Goal: Contribute content: Contribute content

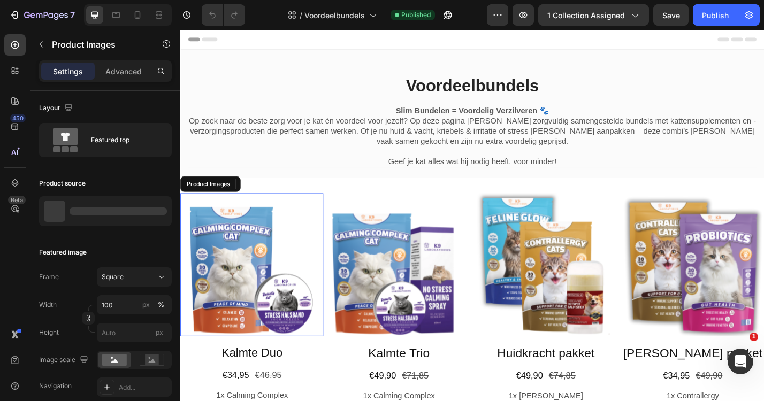
click at [232, 280] on img at bounding box center [258, 288] width 157 height 157
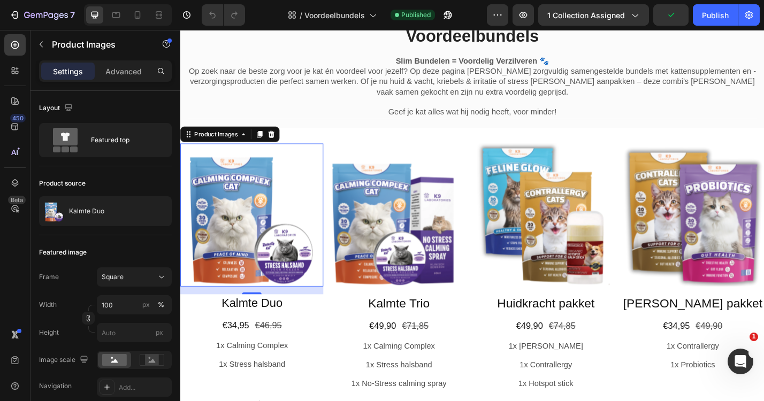
scroll to position [91, 0]
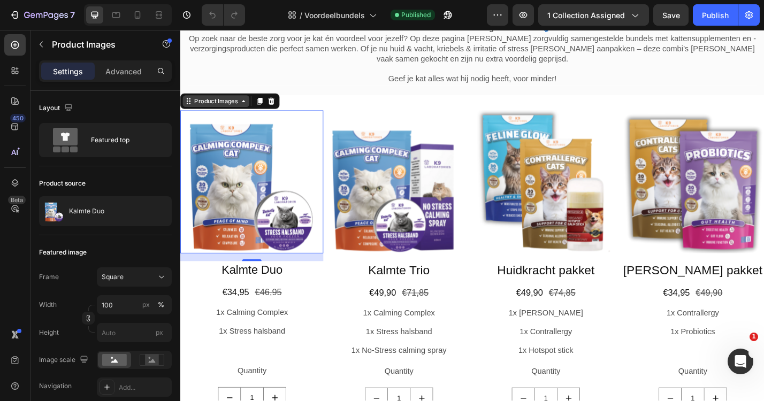
click at [254, 105] on icon at bounding box center [250, 108] width 9 height 9
click at [249, 108] on icon at bounding box center [249, 109] width 3 height 2
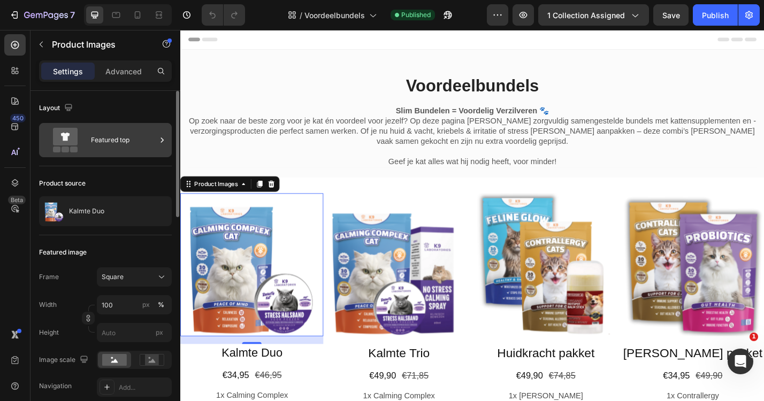
click at [136, 131] on div "Featured top" at bounding box center [123, 140] width 65 height 25
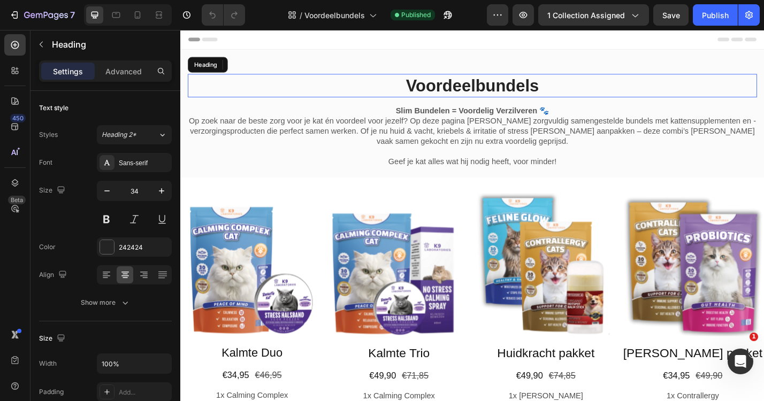
drag, startPoint x: 283, startPoint y: 96, endPoint x: 276, endPoint y: 94, distance: 7.7
click at [281, 96] on h2 "Voordeelbundels" at bounding box center [501, 92] width 626 height 26
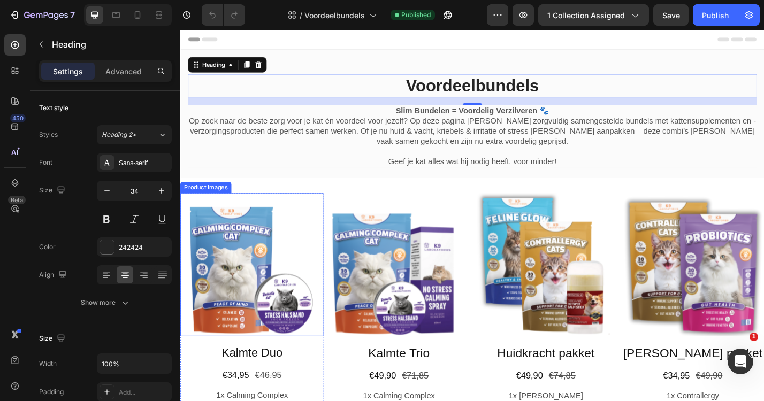
click at [239, 284] on img at bounding box center [258, 288] width 157 height 157
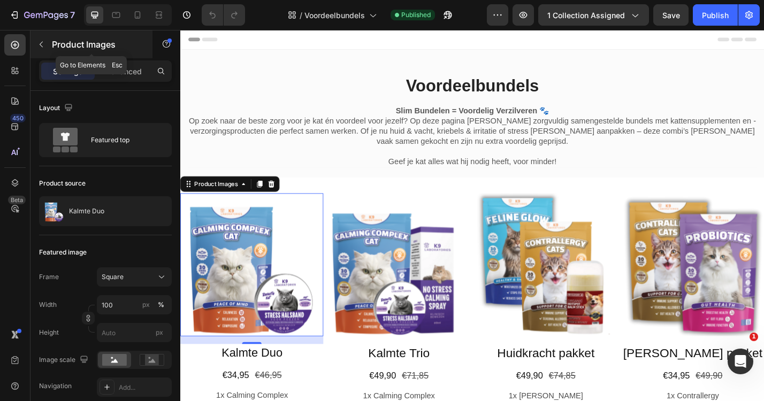
click at [42, 49] on button "button" at bounding box center [41, 44] width 17 height 17
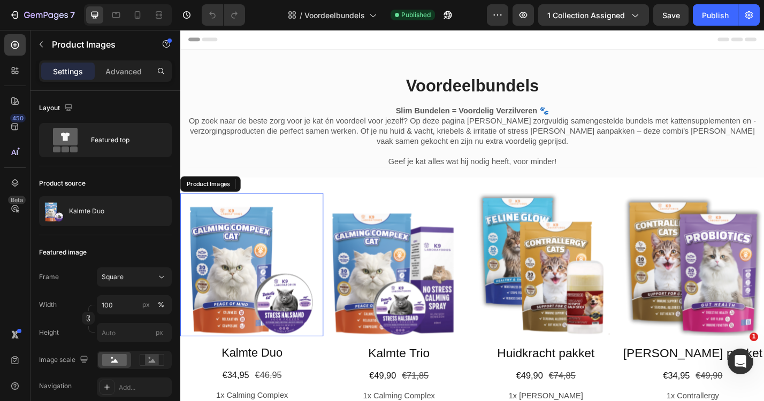
click at [241, 318] on img at bounding box center [258, 288] width 157 height 157
click at [284, 193] on div at bounding box center [280, 199] width 13 height 13
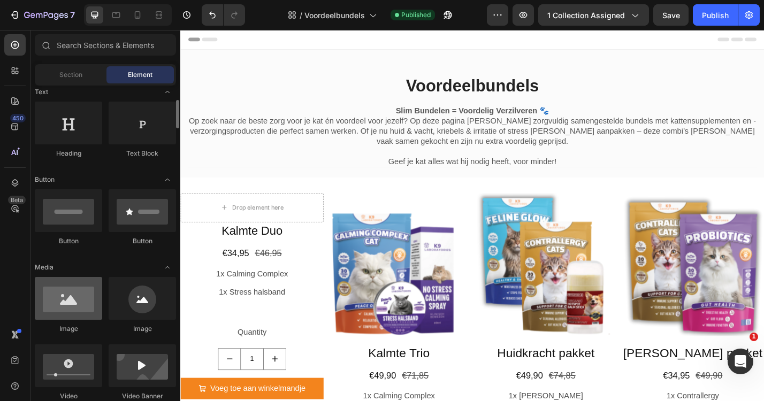
scroll to position [181, 0]
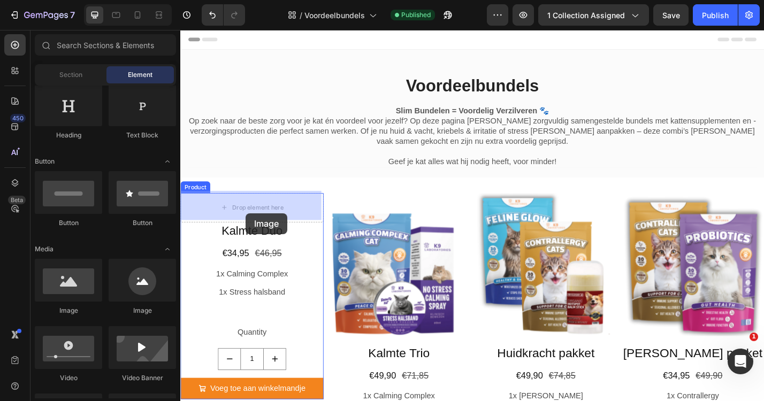
drag, startPoint x: 250, startPoint y: 306, endPoint x: 252, endPoint y: 232, distance: 74.4
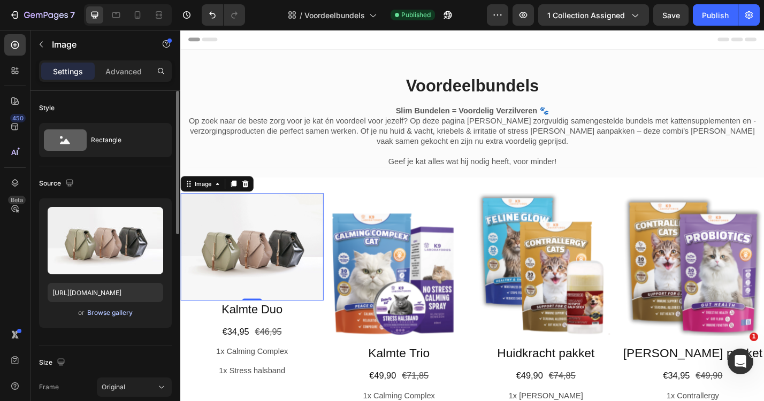
click at [107, 310] on div "Browse gallery" at bounding box center [109, 313] width 45 height 10
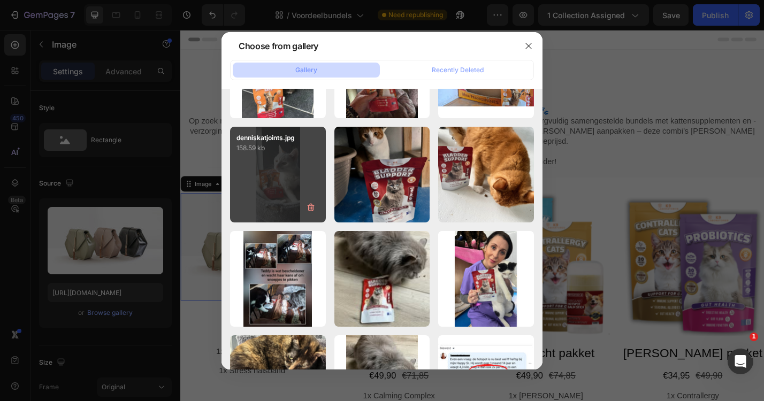
scroll to position [0, 0]
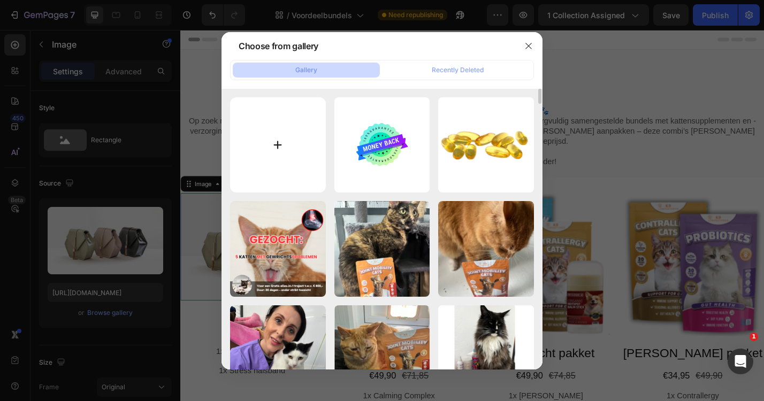
click at [280, 140] on input "file" at bounding box center [278, 145] width 96 height 96
type input "C:\fakepath\kalmte duo.png"
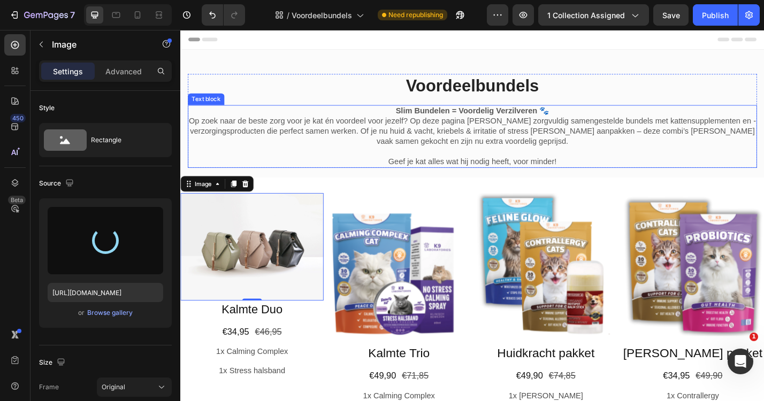
type input "[URL][DOMAIN_NAME]"
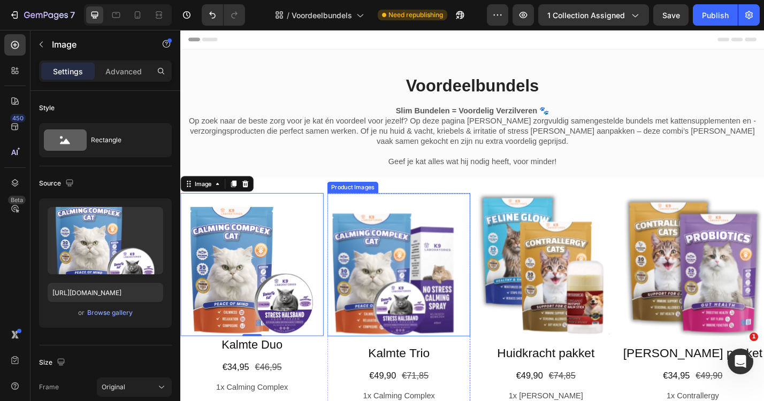
click at [424, 278] on img at bounding box center [420, 288] width 157 height 157
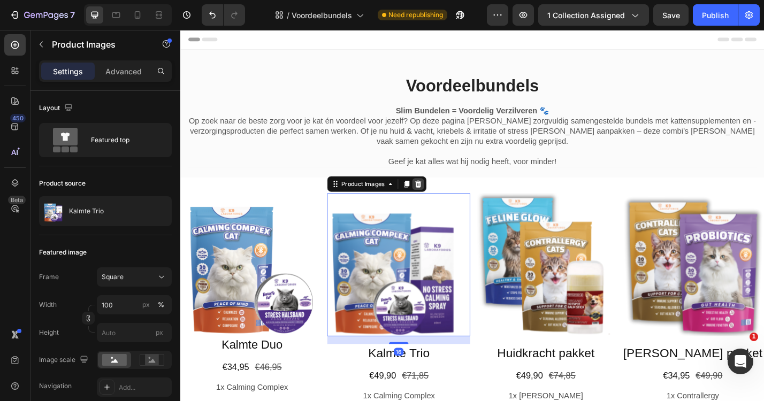
click at [438, 193] on div at bounding box center [442, 199] width 13 height 13
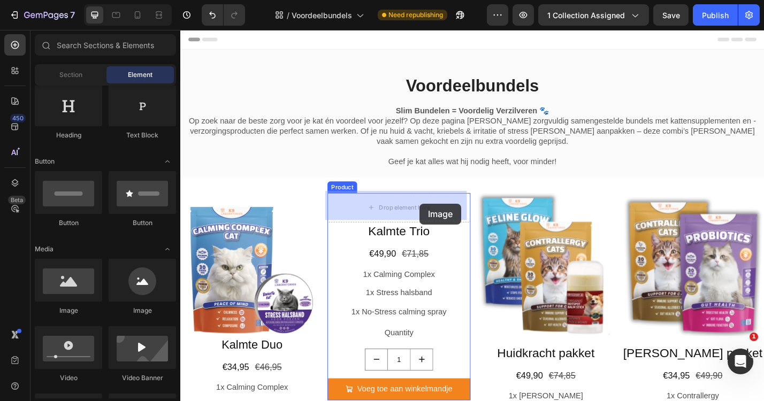
drag, startPoint x: 261, startPoint y: 310, endPoint x: 444, endPoint y: 221, distance: 203.2
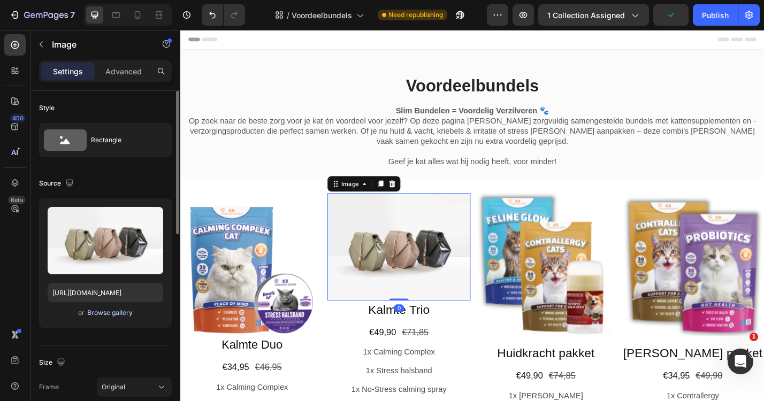
click at [100, 311] on div "Browse gallery" at bounding box center [109, 313] width 45 height 10
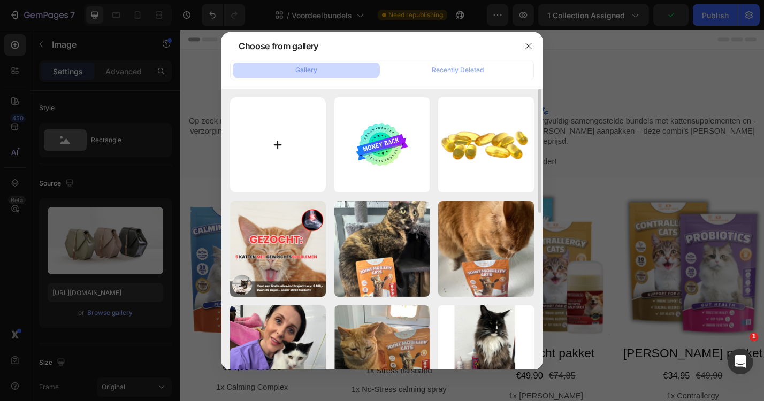
click at [281, 154] on input "file" at bounding box center [278, 145] width 96 height 96
type input "C:\fakepath\kalmte trio.png"
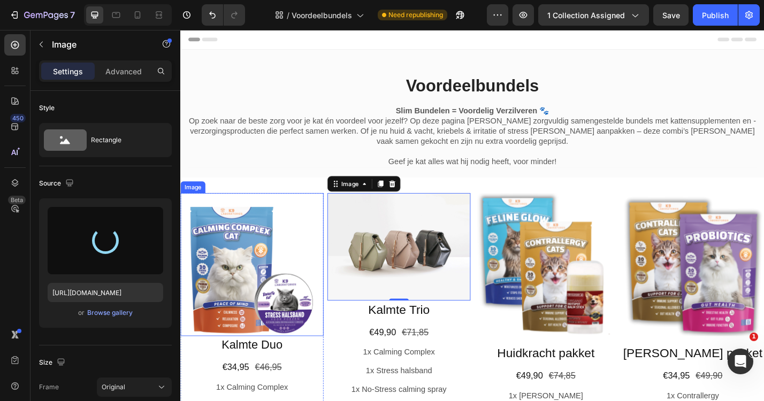
type input "[URL][DOMAIN_NAME]"
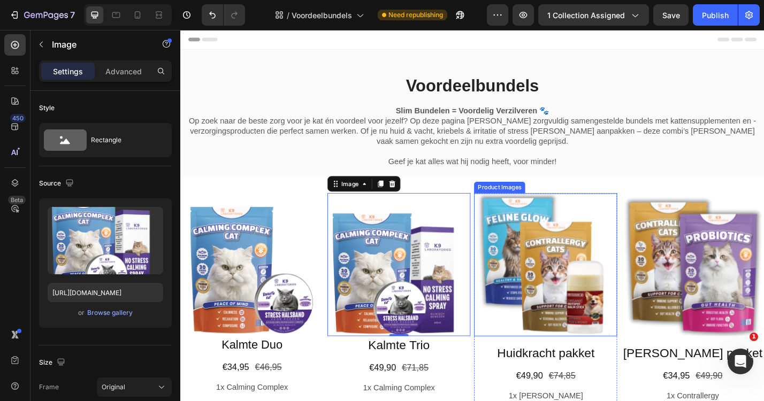
click at [588, 251] on img at bounding box center [582, 288] width 157 height 157
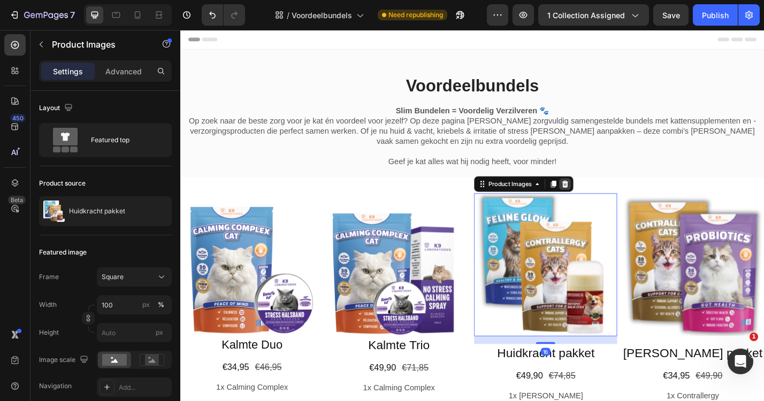
click at [604, 200] on icon at bounding box center [603, 199] width 9 height 9
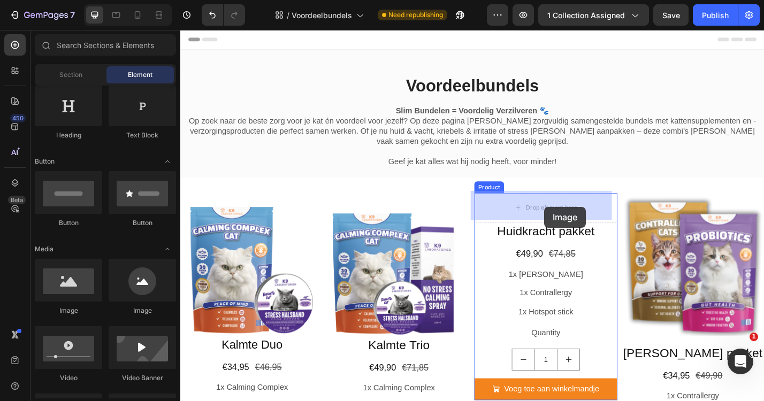
drag, startPoint x: 246, startPoint y: 308, endPoint x: 581, endPoint y: 225, distance: 344.6
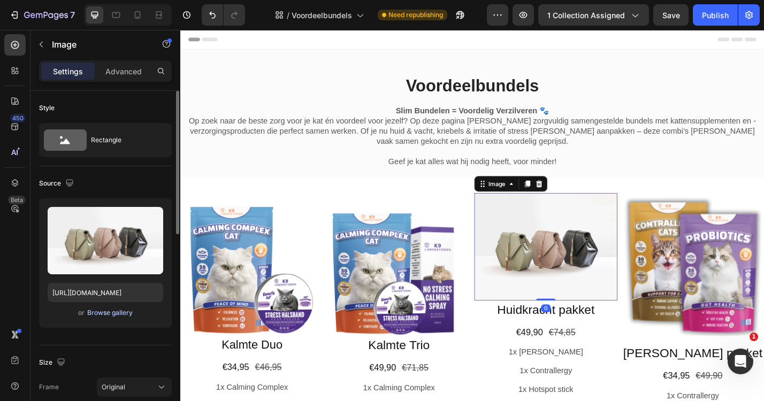
click at [106, 311] on div "Browse gallery" at bounding box center [109, 313] width 45 height 10
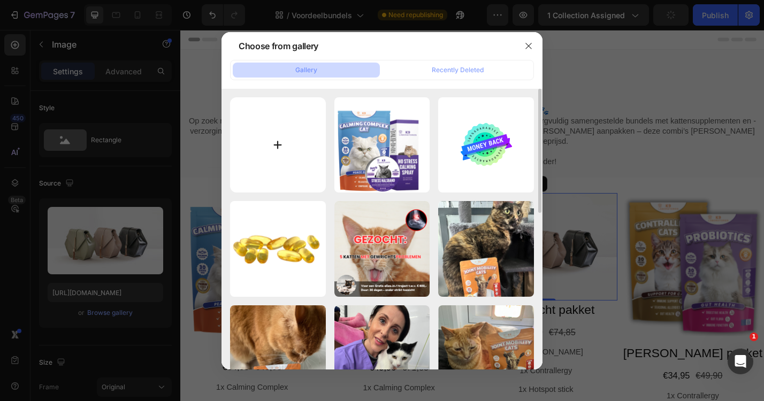
click at [274, 166] on input "file" at bounding box center [278, 145] width 96 height 96
type input "C:\fakepath\huidkracht.png"
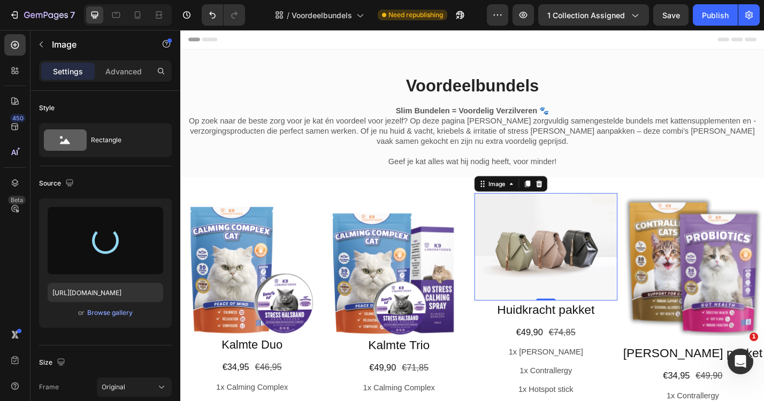
type input "[URL][DOMAIN_NAME]"
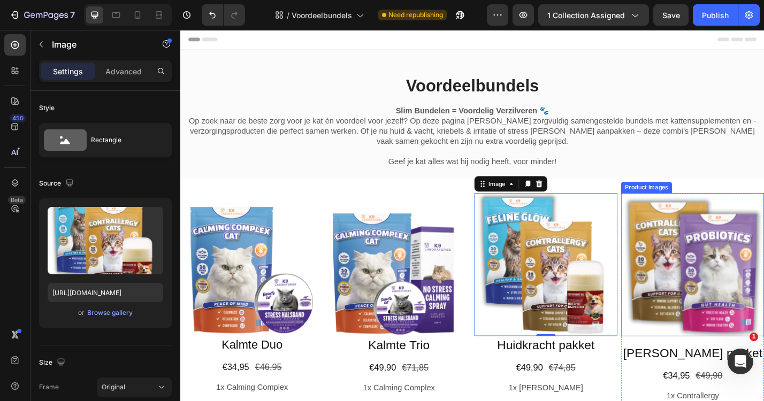
click at [714, 265] on img at bounding box center [743, 288] width 157 height 157
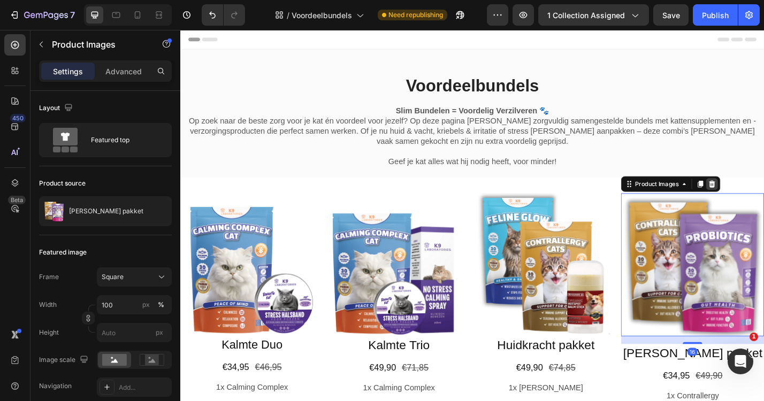
click at [763, 195] on icon at bounding box center [765, 199] width 9 height 9
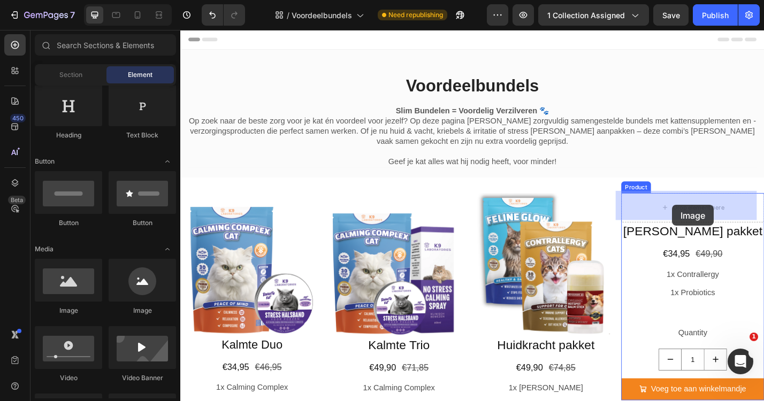
drag, startPoint x: 236, startPoint y: 307, endPoint x: 721, endPoint y: 223, distance: 492.6
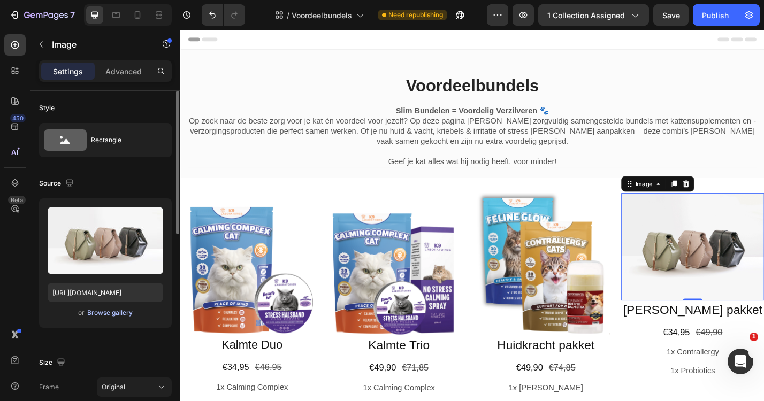
click at [111, 310] on div "Browse gallery" at bounding box center [109, 313] width 45 height 10
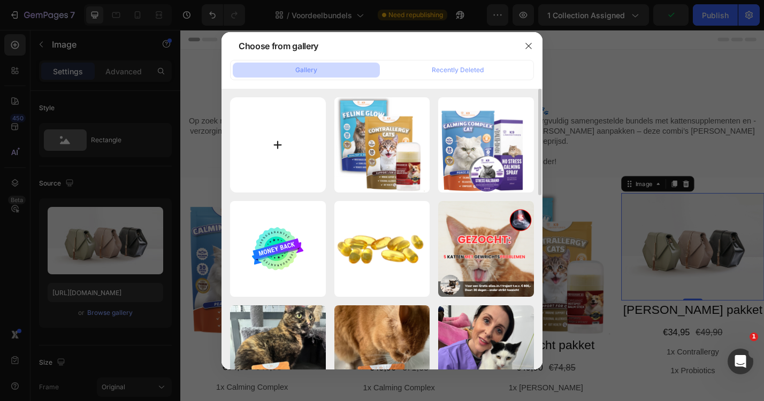
click at [285, 164] on input "file" at bounding box center [278, 145] width 96 height 96
type input "C:\fakepath\[PERSON_NAME].png"
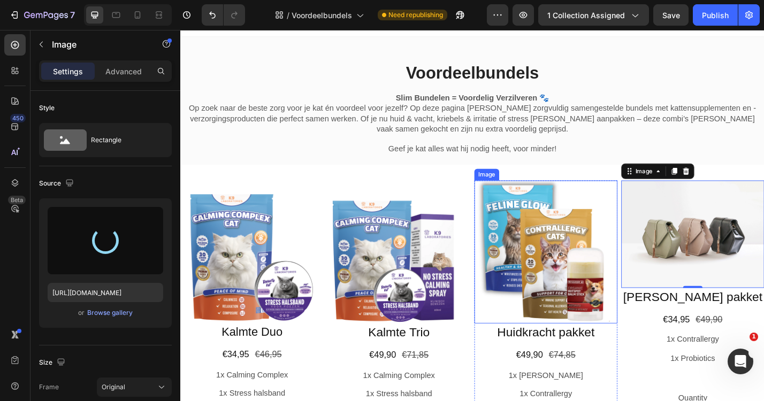
scroll to position [57, 0]
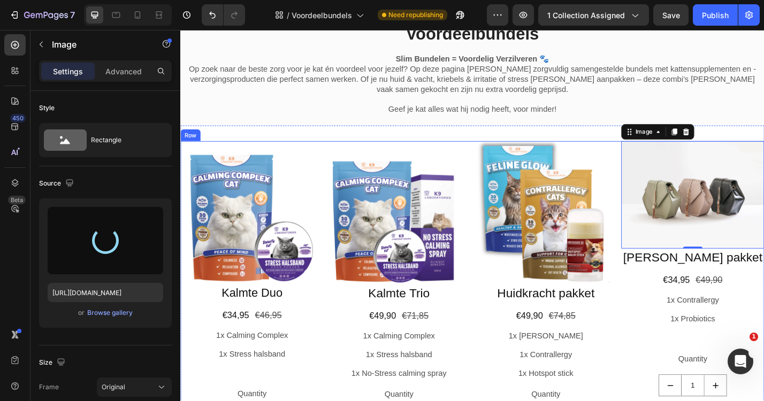
type input "[URL][DOMAIN_NAME]"
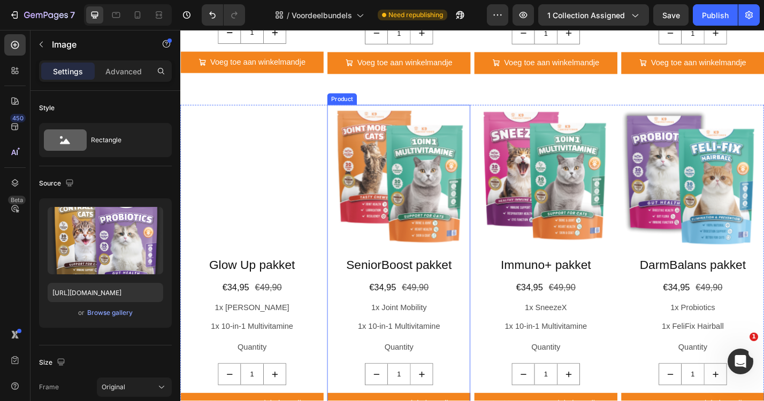
scroll to position [513, 0]
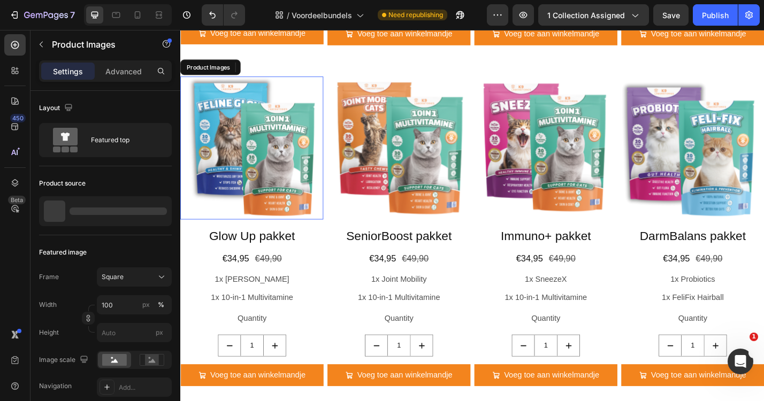
click at [246, 143] on img at bounding box center [258, 159] width 157 height 157
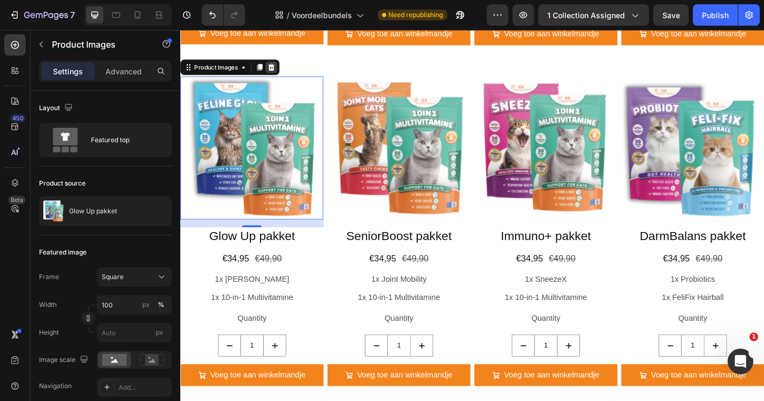
click at [280, 67] on icon at bounding box center [280, 70] width 7 height 7
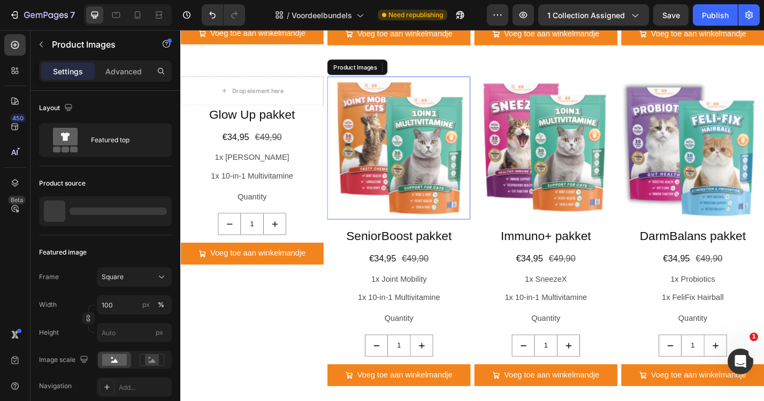
drag, startPoint x: 388, startPoint y: 122, endPoint x: 433, endPoint y: 83, distance: 59.6
click at [388, 122] on img at bounding box center [420, 159] width 157 height 157
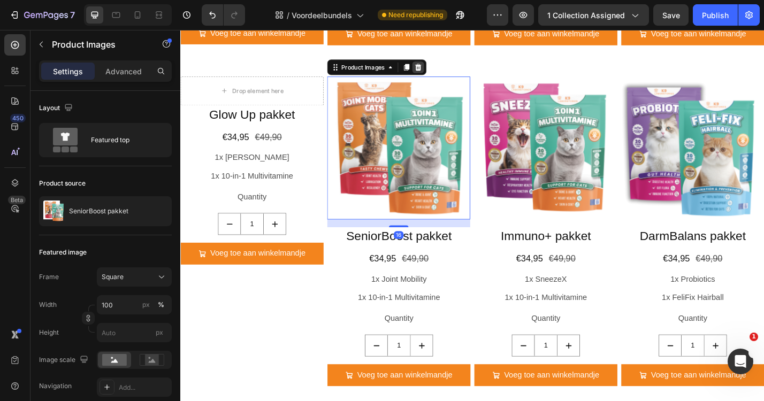
click at [444, 70] on icon at bounding box center [442, 71] width 9 height 9
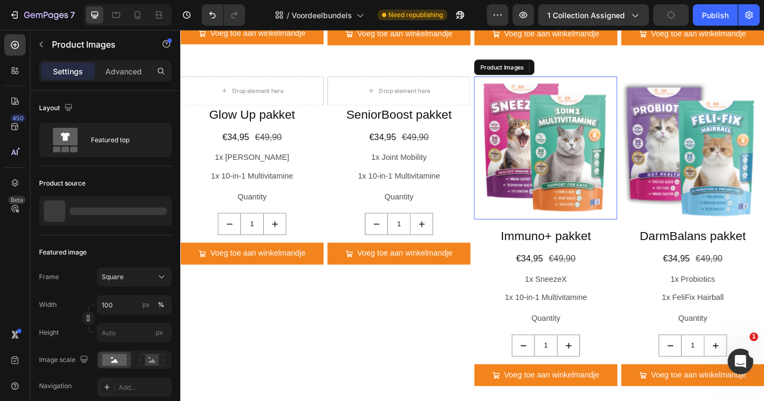
click at [570, 125] on img at bounding box center [582, 159] width 157 height 157
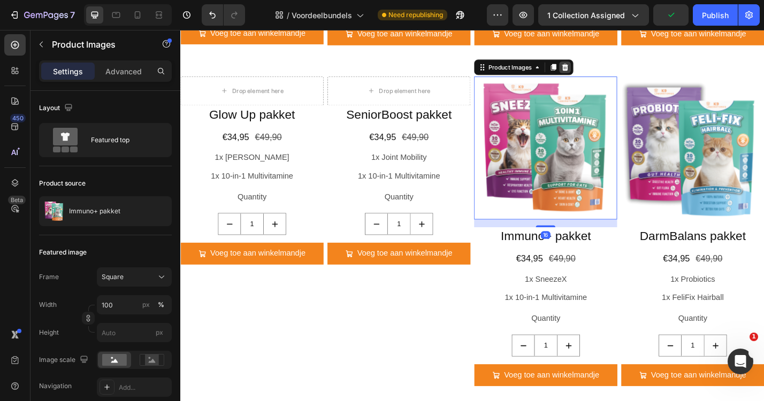
click at [599, 69] on icon at bounding box center [603, 71] width 9 height 9
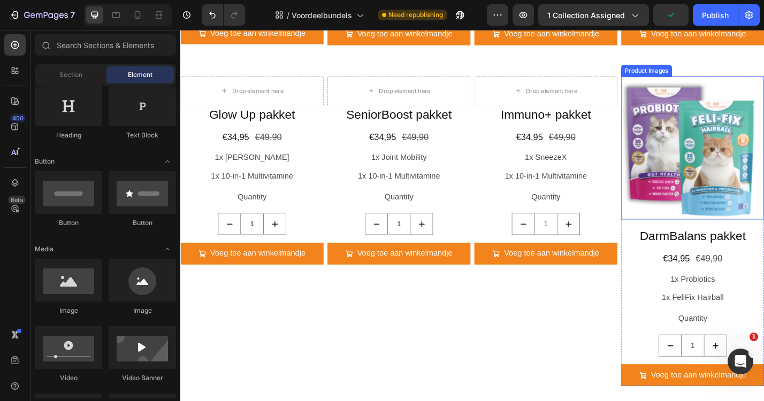
click at [714, 119] on img at bounding box center [743, 159] width 157 height 157
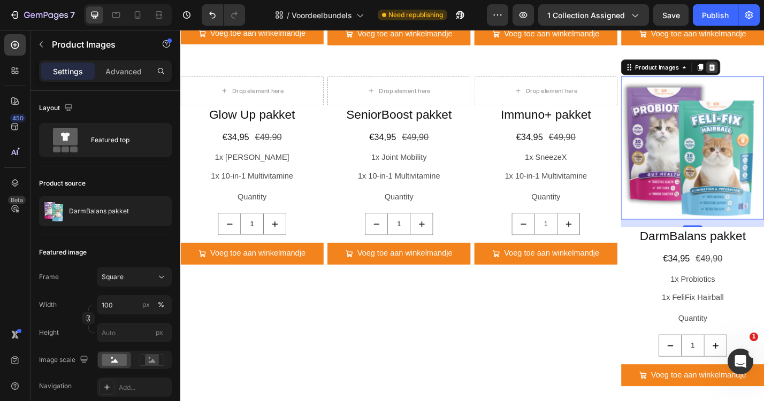
click at [764, 65] on div at bounding box center [765, 71] width 13 height 13
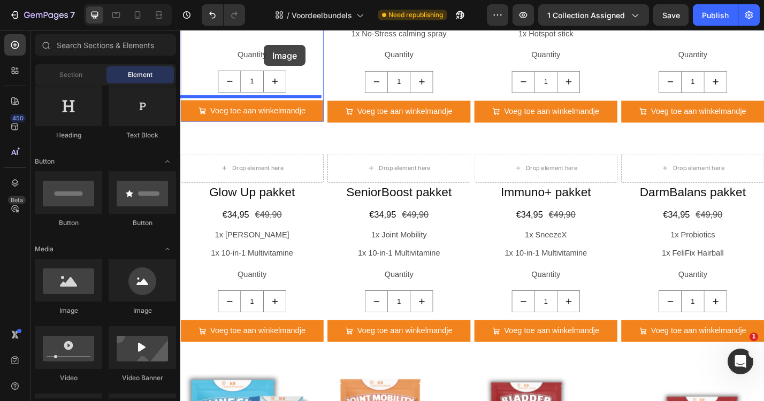
scroll to position [414, 0]
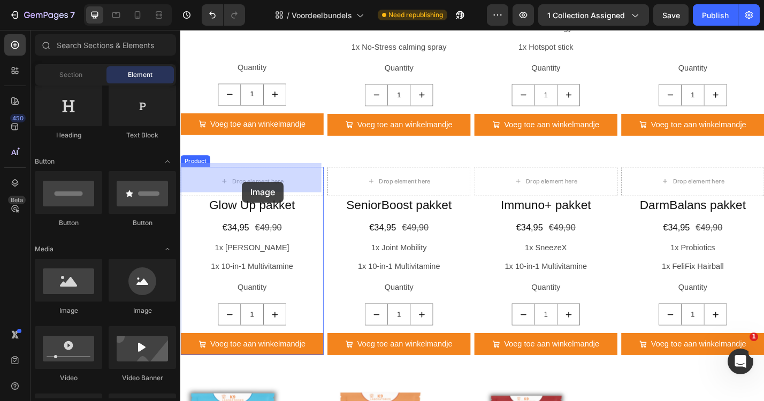
drag, startPoint x: 245, startPoint y: 317, endPoint x: 248, endPoint y: 197, distance: 120.4
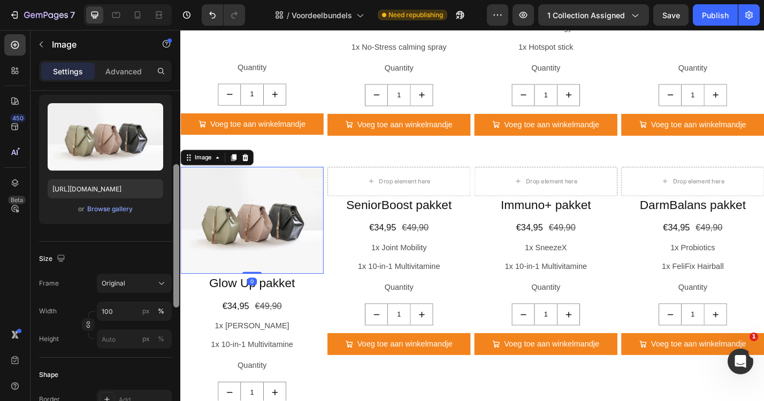
scroll to position [129, 0]
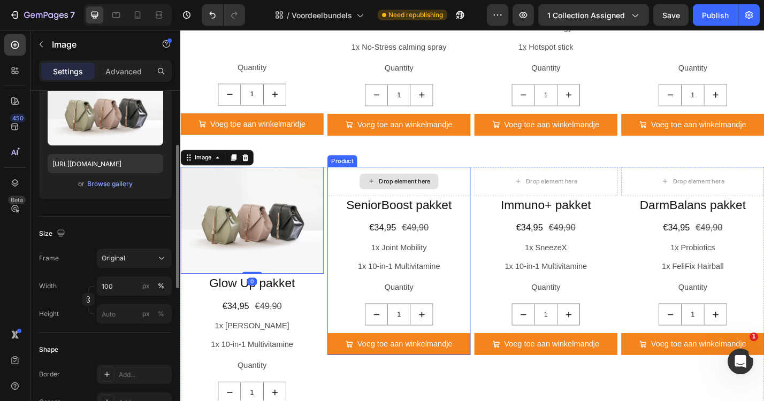
click at [446, 193] on div "Drop element here" at bounding box center [427, 197] width 57 height 9
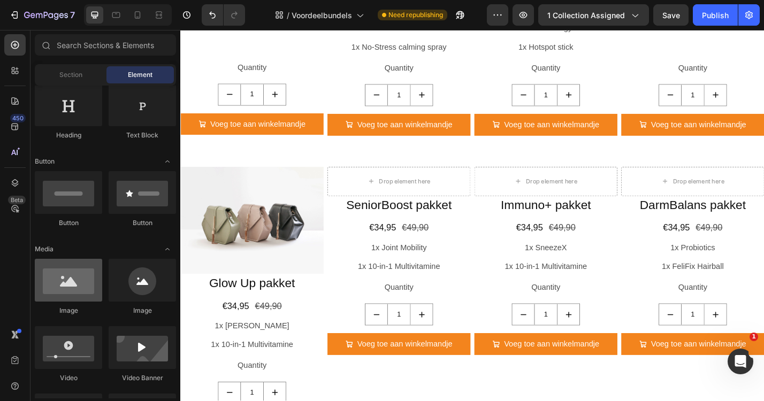
click at [66, 288] on div at bounding box center [68, 280] width 67 height 43
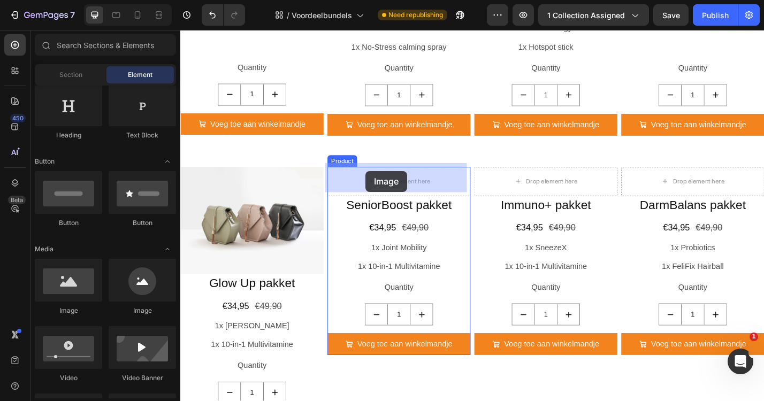
drag, startPoint x: 235, startPoint y: 318, endPoint x: 384, endPoint y: 185, distance: 199.7
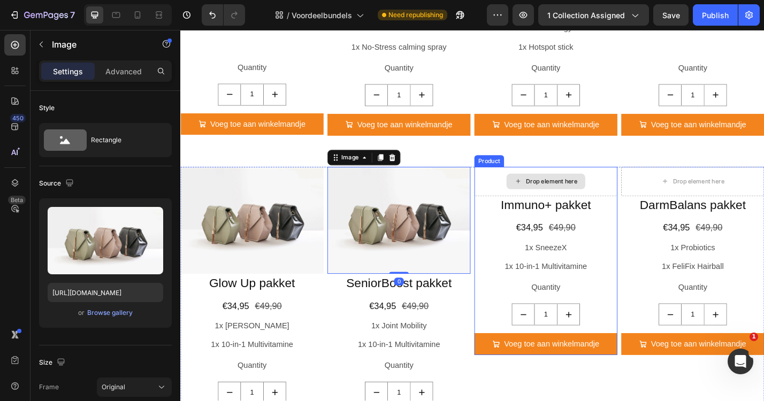
click at [611, 193] on div "Drop element here" at bounding box center [588, 197] width 57 height 9
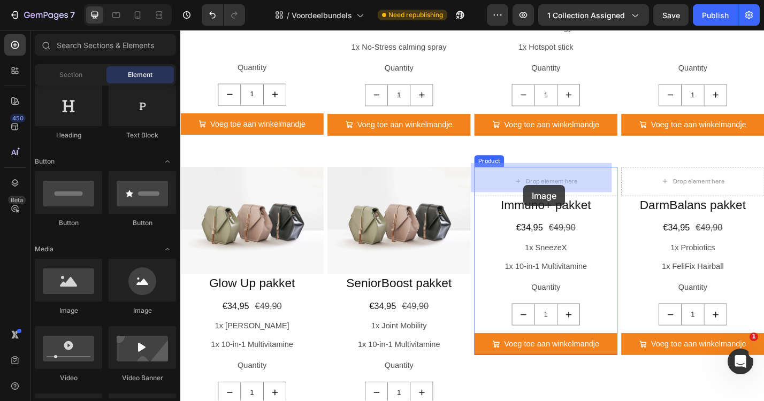
drag, startPoint x: 245, startPoint y: 309, endPoint x: 558, endPoint y: 201, distance: 331.2
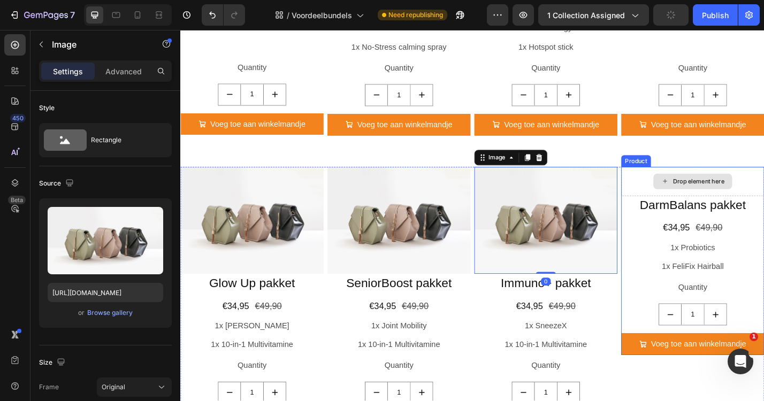
click at [735, 193] on div "Drop element here" at bounding box center [750, 197] width 57 height 9
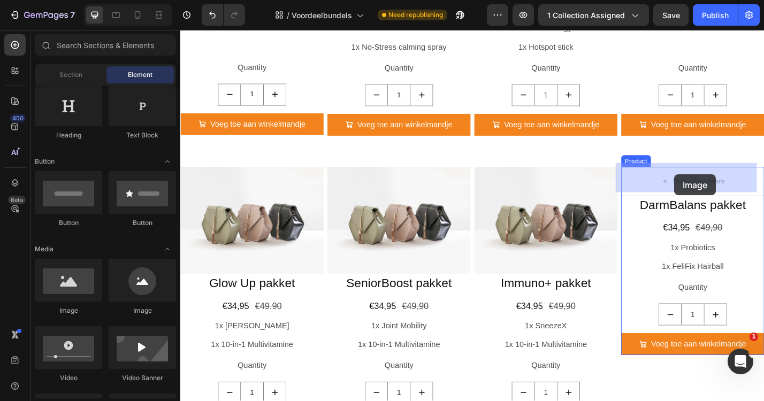
drag, startPoint x: 242, startPoint y: 316, endPoint x: 723, endPoint y: 189, distance: 497.5
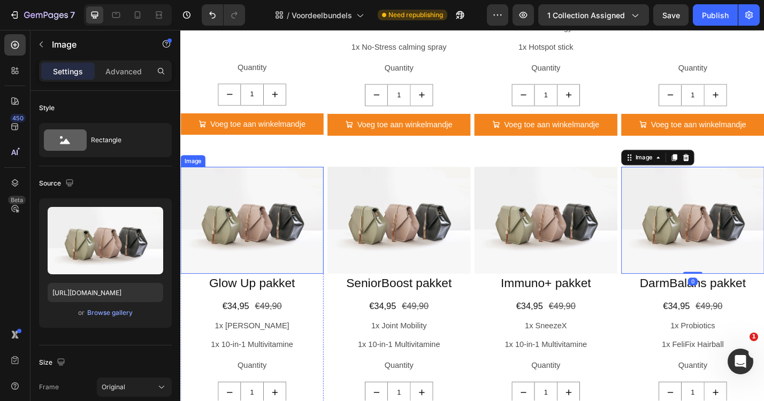
click at [257, 251] on img at bounding box center [258, 240] width 157 height 118
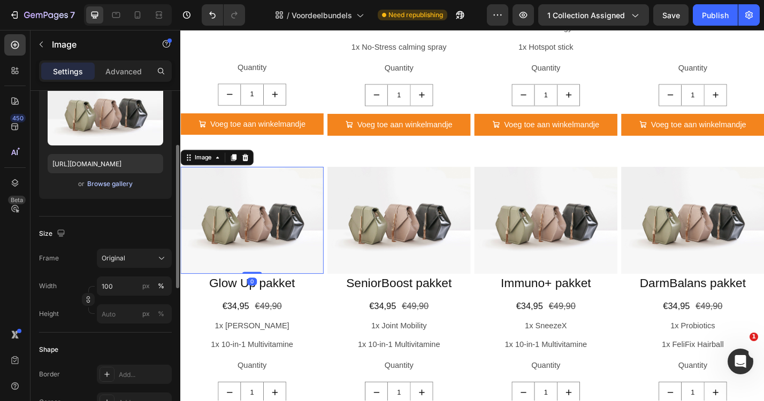
click at [109, 189] on button "Browse gallery" at bounding box center [110, 184] width 47 height 11
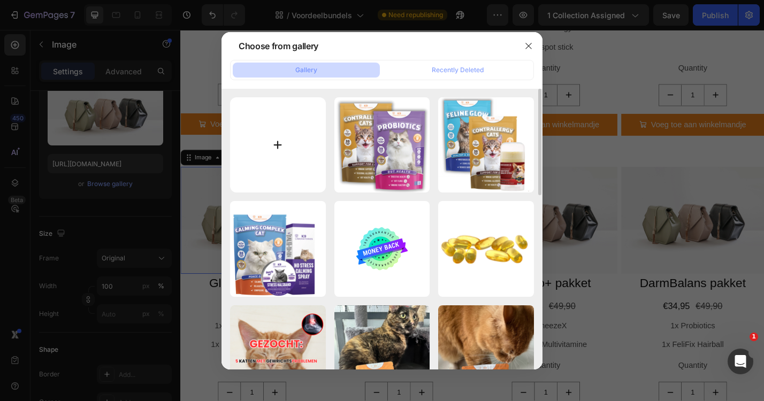
click at [288, 140] on input "file" at bounding box center [278, 145] width 96 height 96
type input "C:\fakepath\glow up.png"
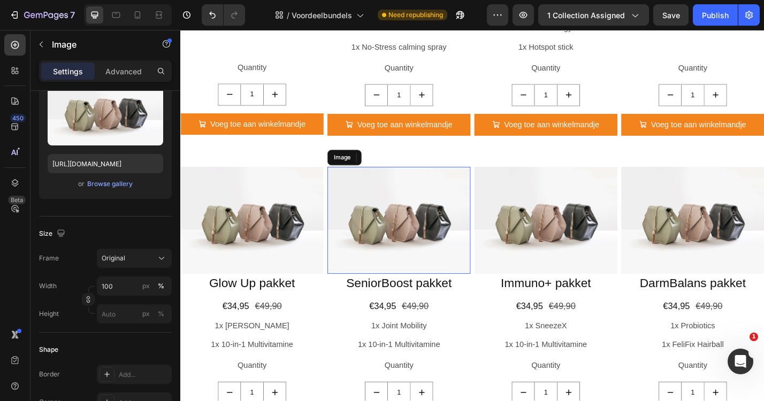
click at [417, 243] on img at bounding box center [420, 240] width 157 height 118
click at [107, 182] on div "Browse gallery" at bounding box center [109, 184] width 45 height 10
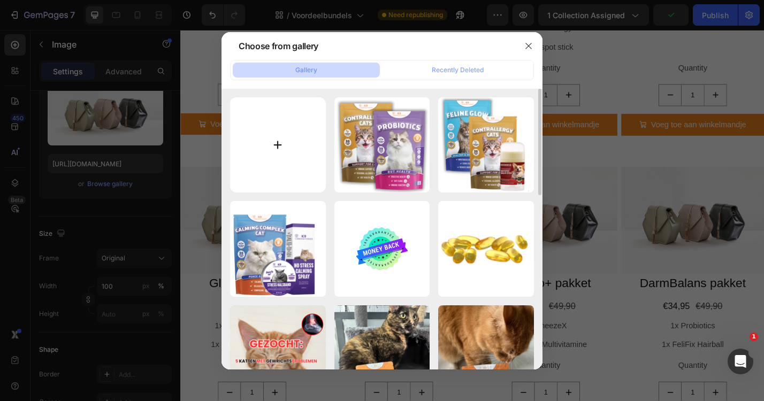
click at [299, 146] on input "file" at bounding box center [278, 145] width 96 height 96
type input "C:\fakepath\seniorboost.png"
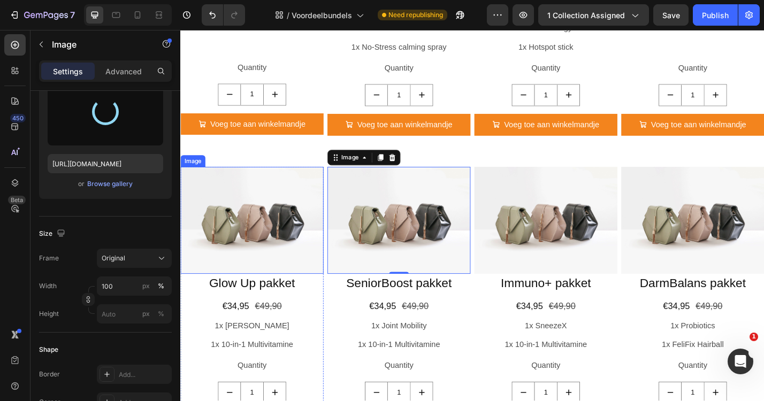
type input "[URL][DOMAIN_NAME]"
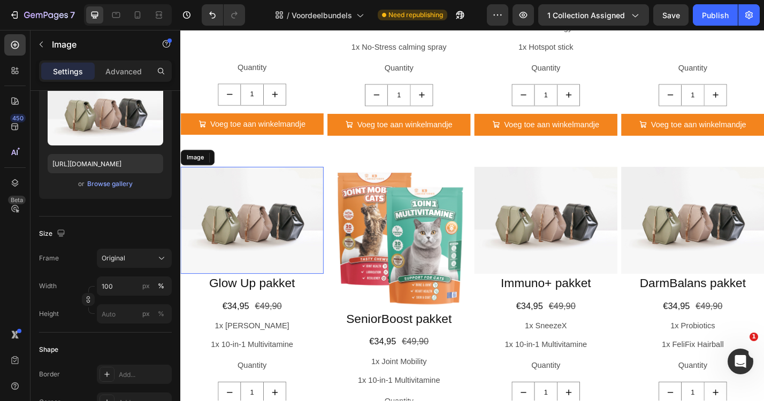
click at [276, 237] on img at bounding box center [258, 240] width 157 height 118
click at [128, 183] on div "Browse gallery" at bounding box center [109, 184] width 45 height 10
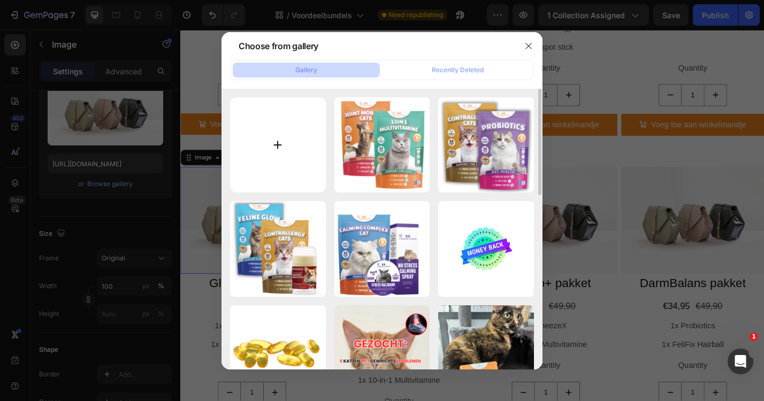
click at [285, 132] on input "file" at bounding box center [278, 145] width 96 height 96
type input "C:\fakepath\glow up.png"
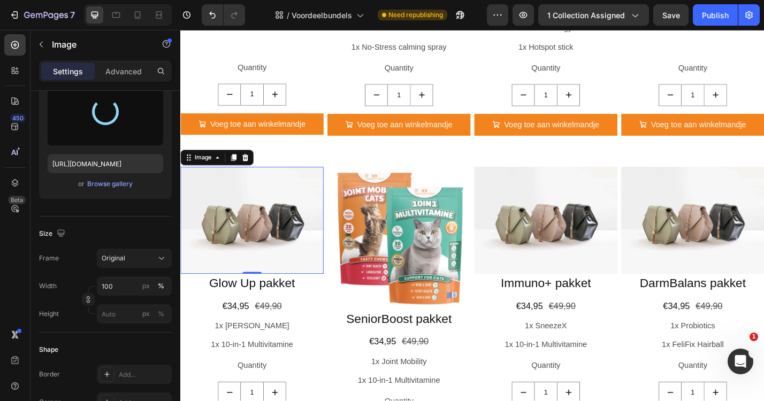
type input "[URL][DOMAIN_NAME]"
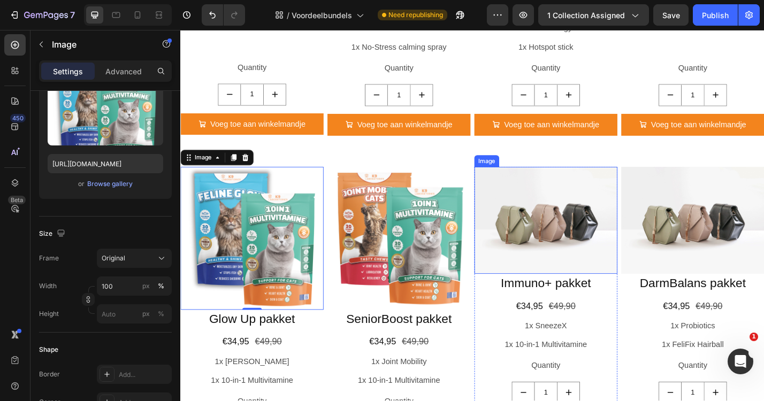
click at [605, 235] on img at bounding box center [582, 240] width 157 height 118
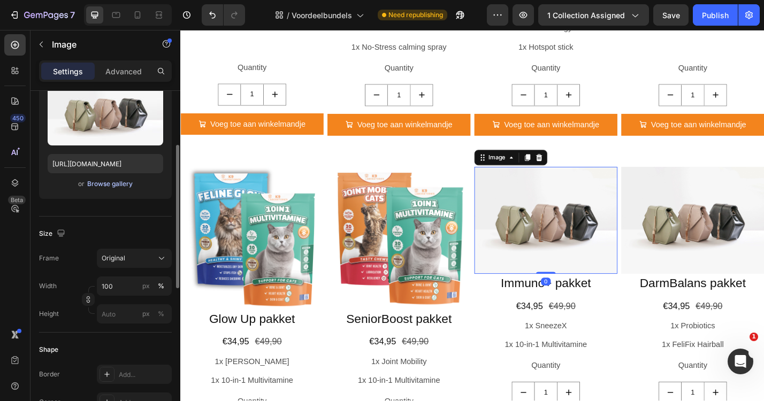
click at [118, 182] on div "Browse gallery" at bounding box center [109, 184] width 45 height 10
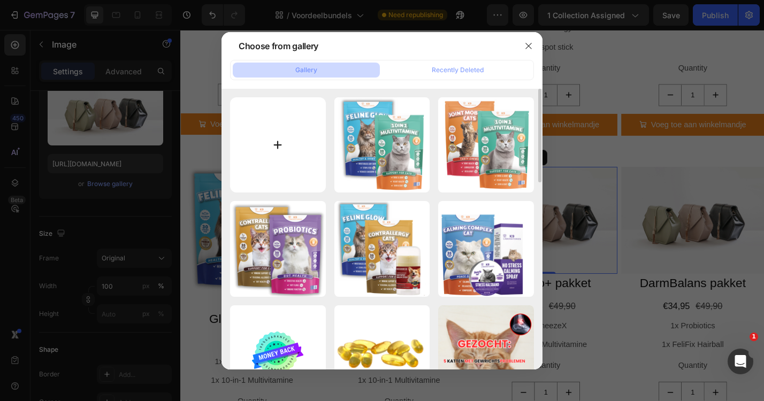
click at [255, 138] on input "file" at bounding box center [278, 145] width 96 height 96
type input "C:\fakepath\immuno.png"
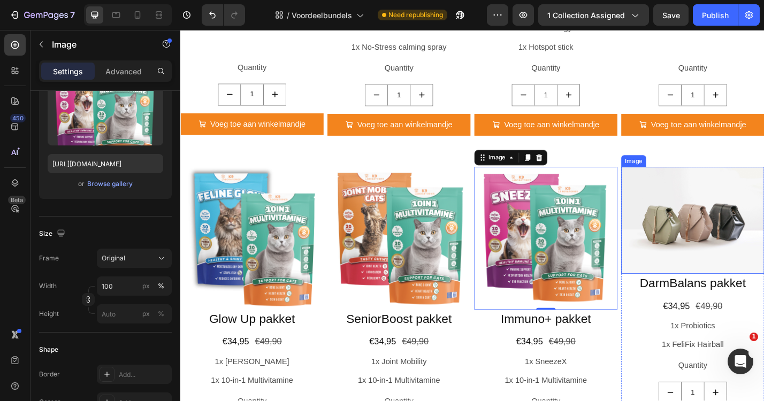
type input "[URL][DOMAIN_NAME]"
click at [733, 209] on img at bounding box center [743, 240] width 157 height 118
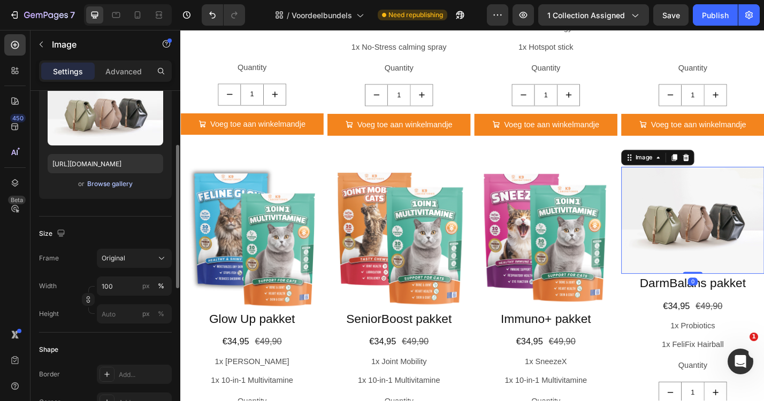
click at [119, 187] on div "Browse gallery" at bounding box center [109, 184] width 45 height 10
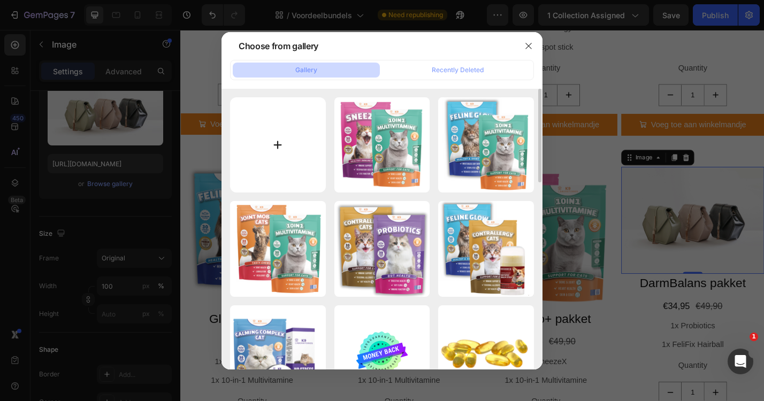
click at [267, 106] on input "file" at bounding box center [278, 145] width 96 height 96
type input "C:\fakepath\darmbalans.png"
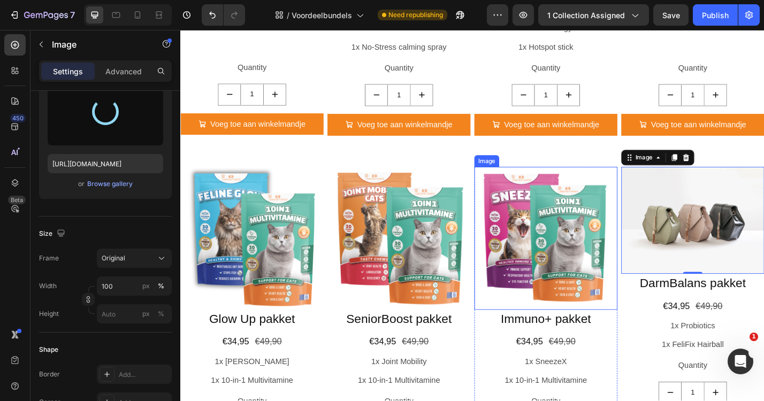
type input "[URL][DOMAIN_NAME]"
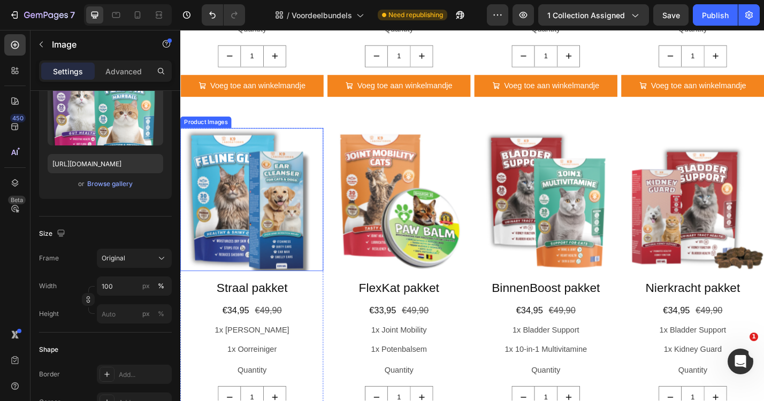
scroll to position [834, 0]
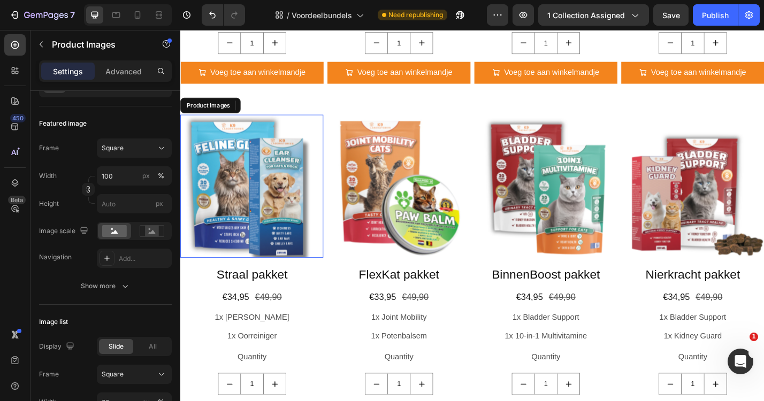
click at [265, 207] on img at bounding box center [258, 202] width 157 height 157
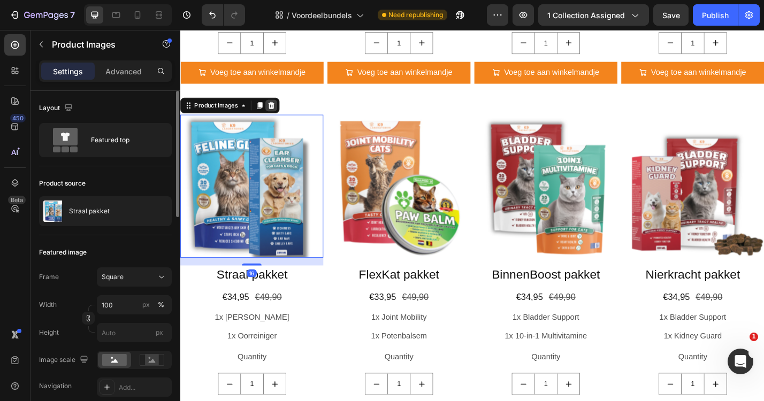
click at [282, 107] on div at bounding box center [280, 113] width 13 height 13
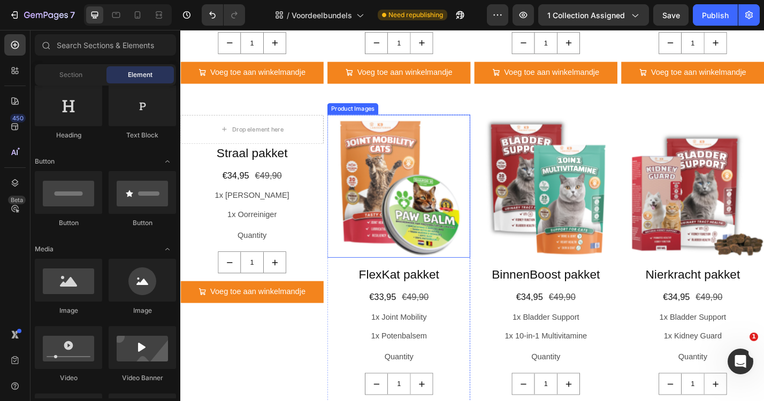
click at [396, 194] on img at bounding box center [420, 202] width 157 height 157
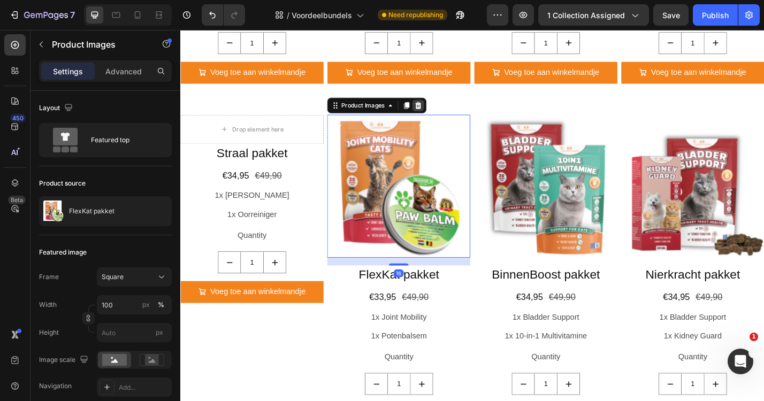
click at [441, 109] on icon at bounding box center [442, 112] width 7 height 7
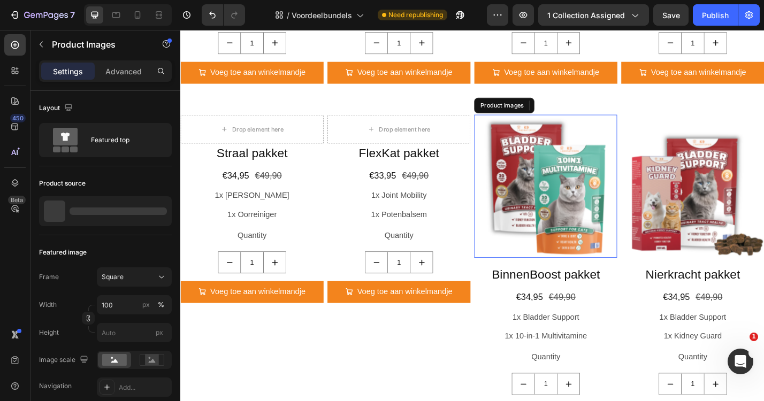
click at [559, 174] on img at bounding box center [582, 202] width 157 height 157
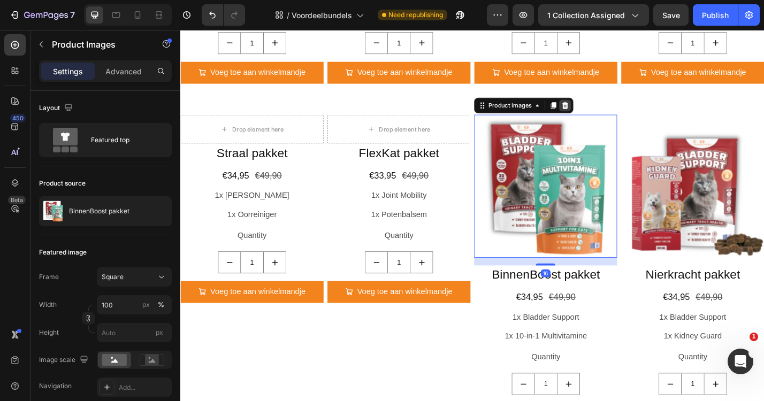
click at [601, 109] on icon at bounding box center [603, 113] width 9 height 9
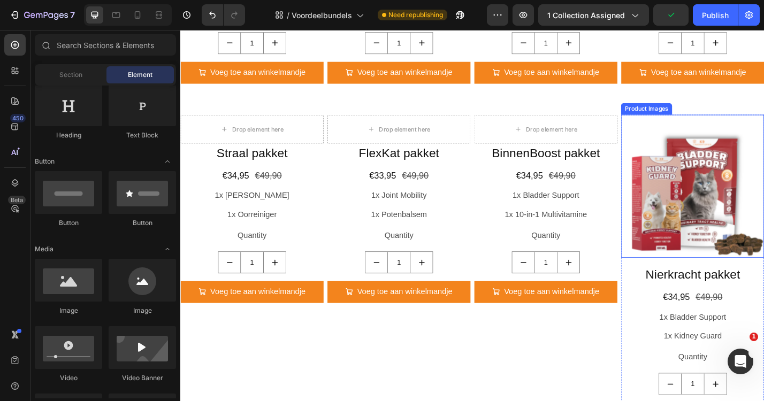
click at [732, 185] on img at bounding box center [743, 202] width 157 height 157
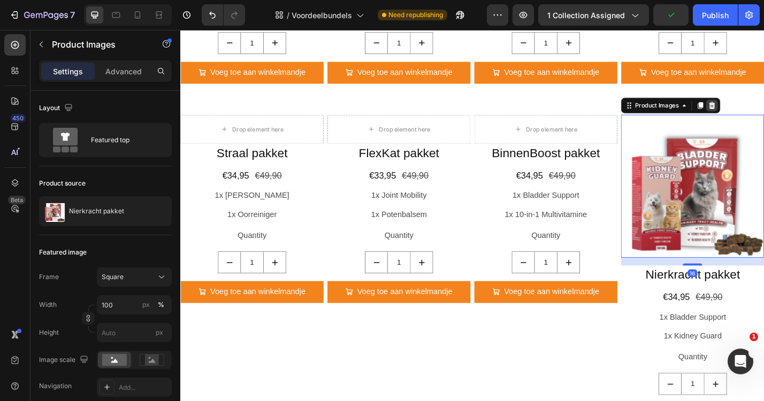
click at [762, 111] on icon at bounding box center [765, 112] width 7 height 7
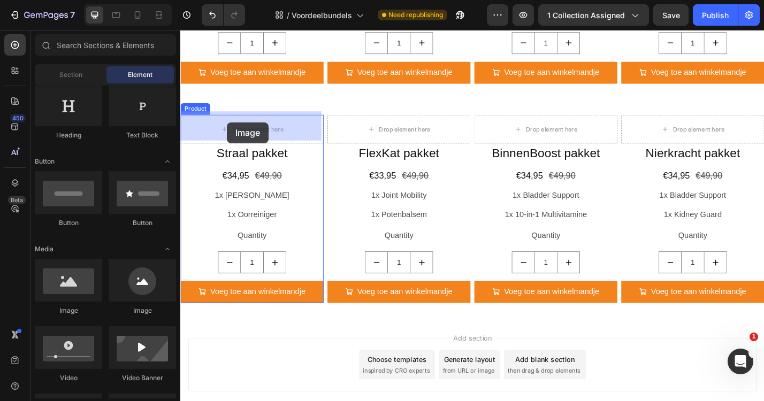
drag, startPoint x: 232, startPoint y: 322, endPoint x: 232, endPoint y: 132, distance: 190.0
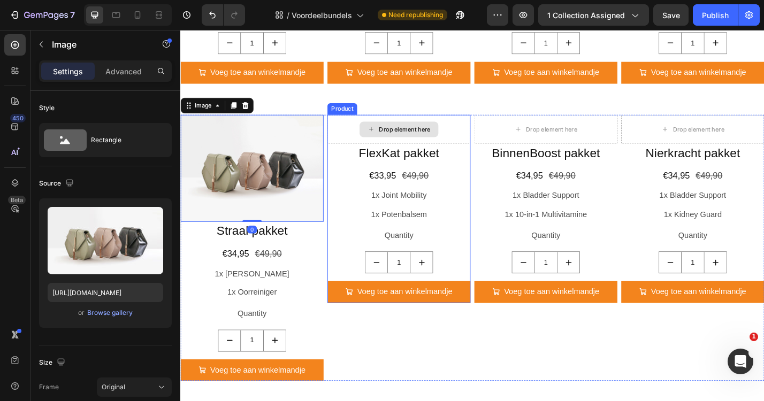
click at [453, 124] on div "Drop element here" at bounding box center [420, 140] width 157 height 32
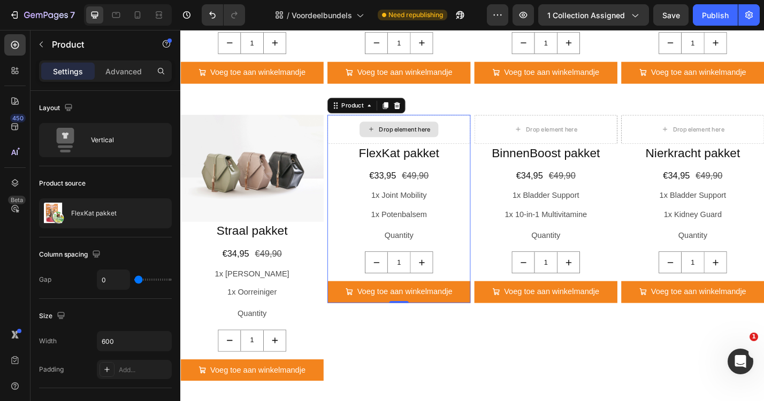
click at [468, 132] on div "Drop element here" at bounding box center [420, 140] width 157 height 32
click at [399, 135] on div "Drop element here" at bounding box center [427, 139] width 57 height 9
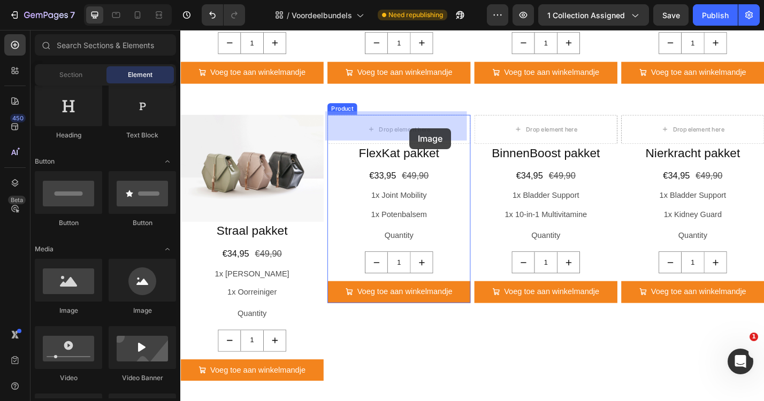
drag, startPoint x: 249, startPoint y: 309, endPoint x: 432, endPoint y: 138, distance: 250.6
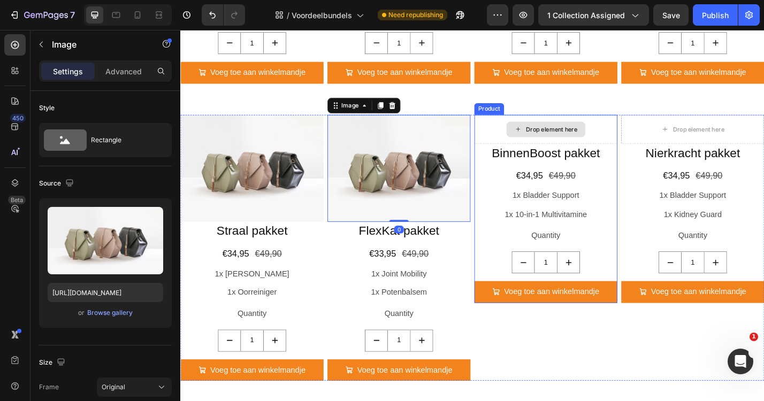
click at [596, 139] on div "Drop element here" at bounding box center [588, 139] width 57 height 9
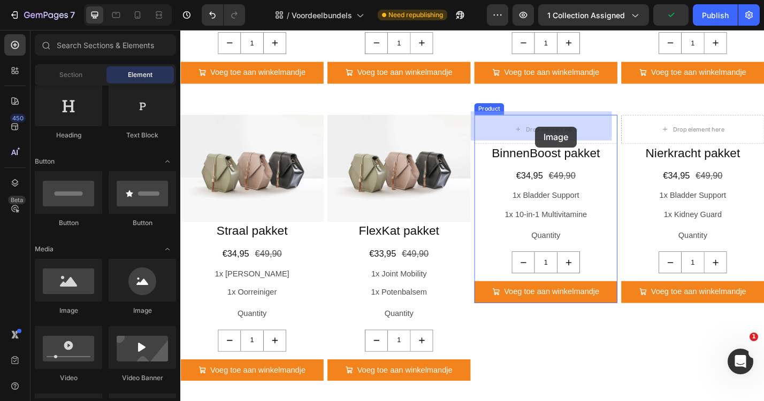
drag, startPoint x: 255, startPoint y: 310, endPoint x: 570, endPoint y: 136, distance: 360.4
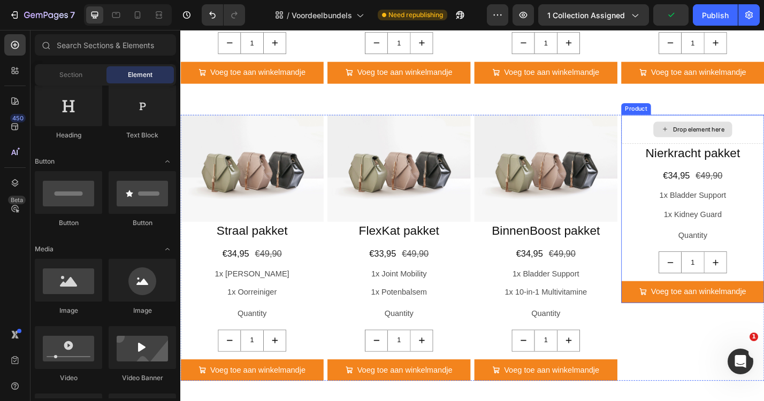
click at [741, 143] on div "Drop element here" at bounding box center [743, 139] width 87 height 17
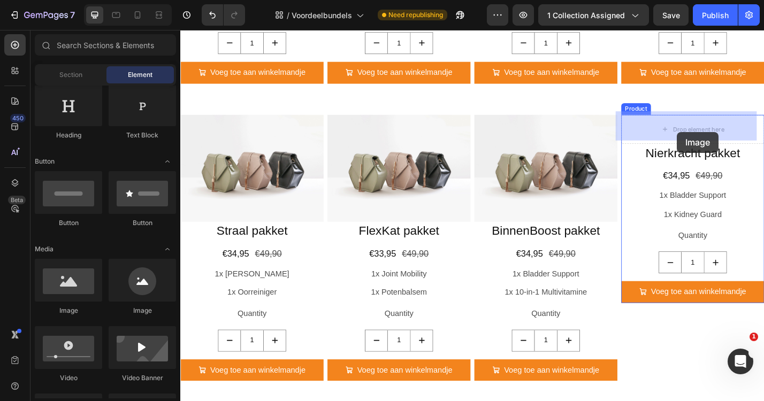
drag, startPoint x: 250, startPoint y: 306, endPoint x: 727, endPoint y: 142, distance: 503.6
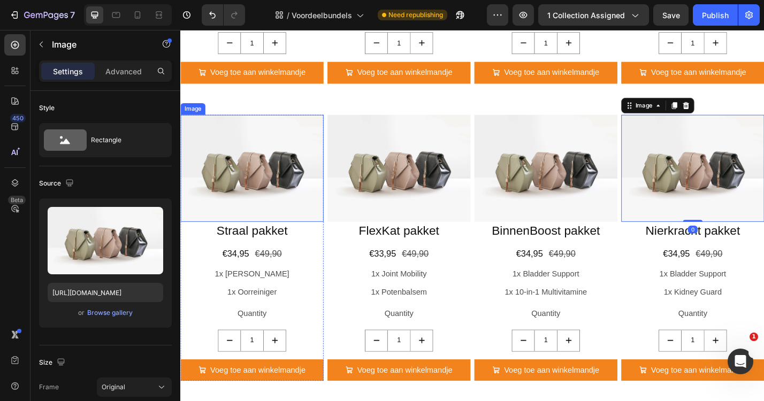
click at [291, 170] on img at bounding box center [258, 183] width 157 height 118
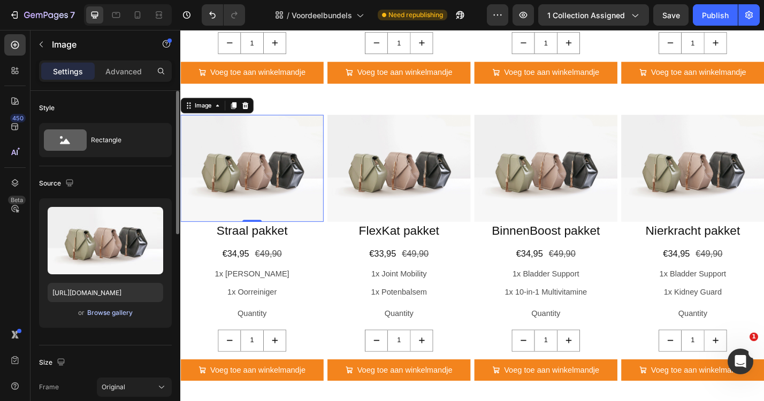
click at [112, 314] on div "Browse gallery" at bounding box center [109, 313] width 45 height 10
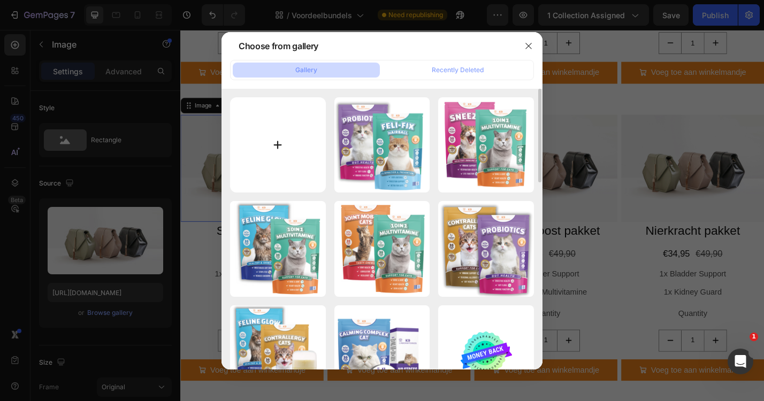
click at [261, 135] on input "file" at bounding box center [278, 145] width 96 height 96
type input "C:\fakepath\straal.png"
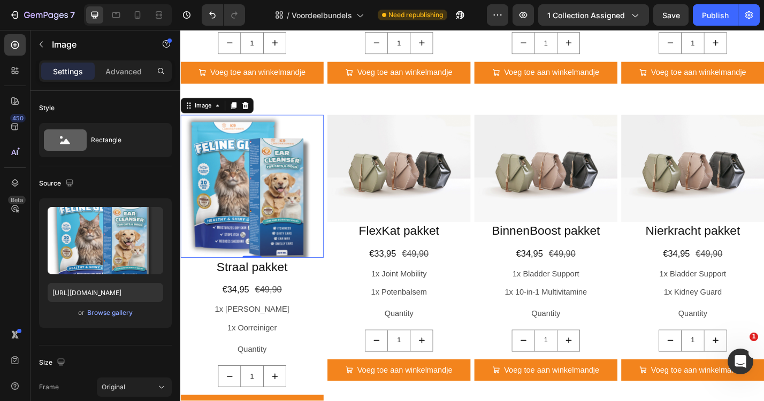
type input "[URL][DOMAIN_NAME]"
click at [405, 181] on img at bounding box center [420, 183] width 157 height 118
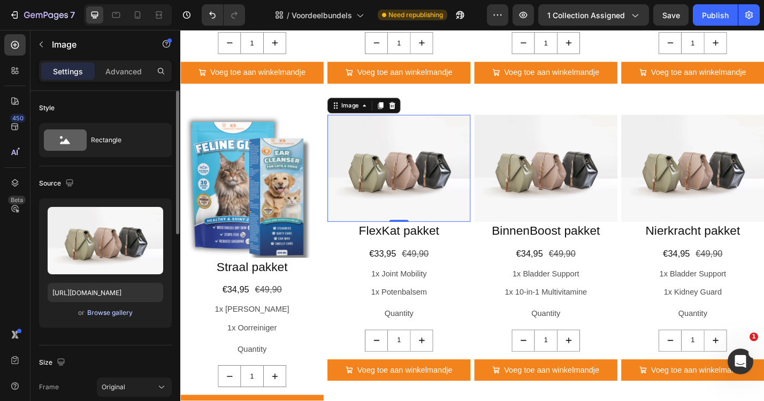
click at [95, 312] on div "Browse gallery" at bounding box center [109, 313] width 45 height 10
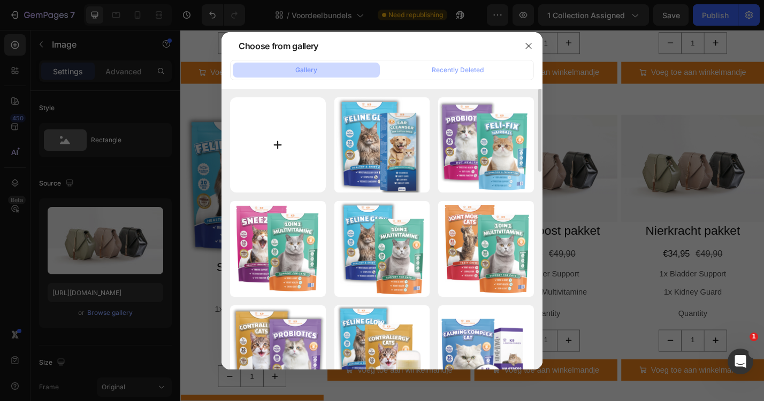
click at [277, 151] on input "file" at bounding box center [278, 145] width 96 height 96
type input "C:\fakepath\flexkat.png"
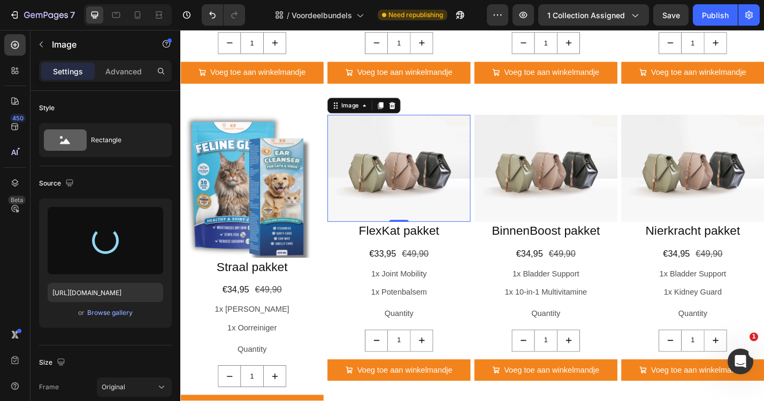
type input "[URL][DOMAIN_NAME]"
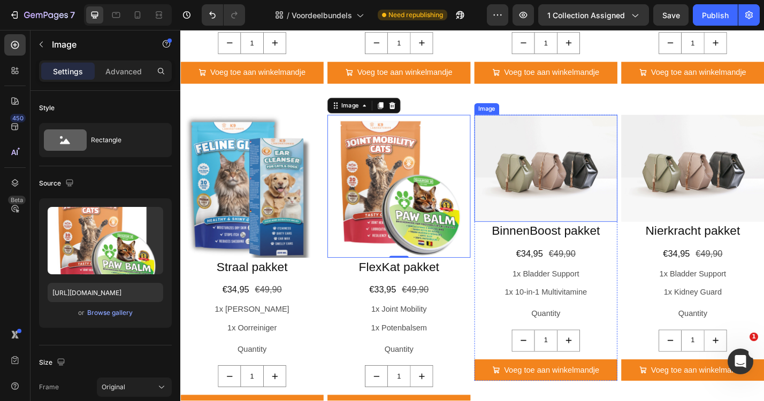
click at [555, 203] on img at bounding box center [582, 183] width 157 height 118
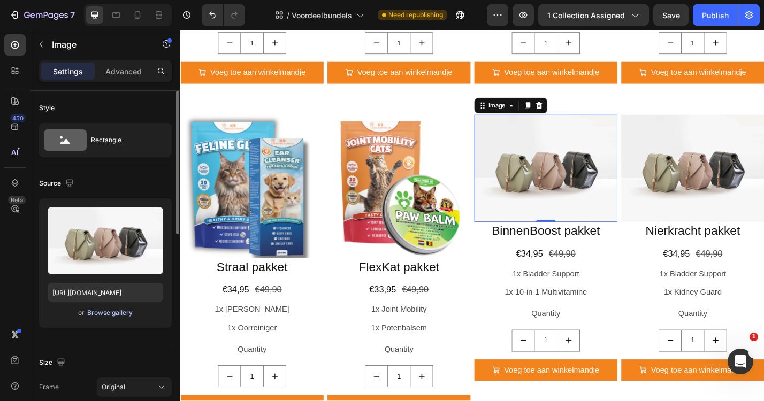
click at [104, 313] on div "Browse gallery" at bounding box center [109, 313] width 45 height 10
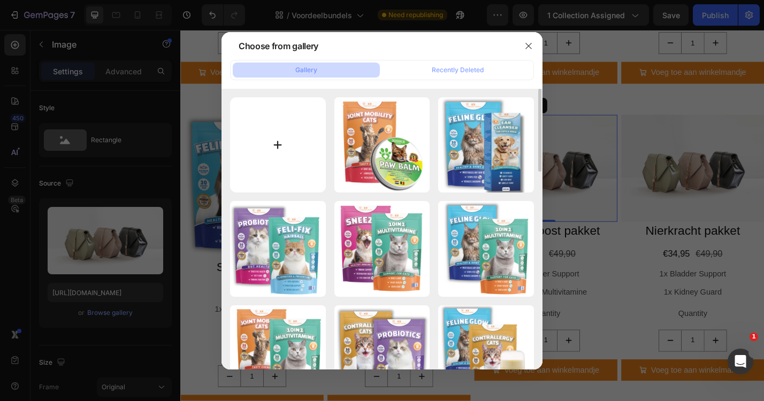
click at [289, 143] on input "file" at bounding box center [278, 145] width 96 height 96
type input "C:\fakepath\binnenboost.png"
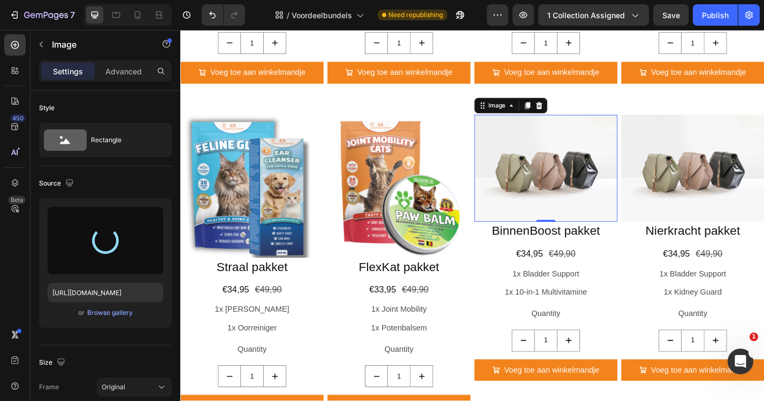
type input "[URL][DOMAIN_NAME]"
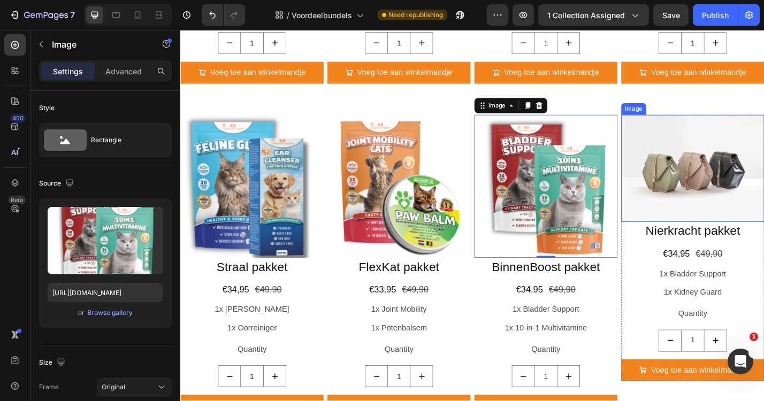
click at [718, 182] on img at bounding box center [743, 183] width 157 height 118
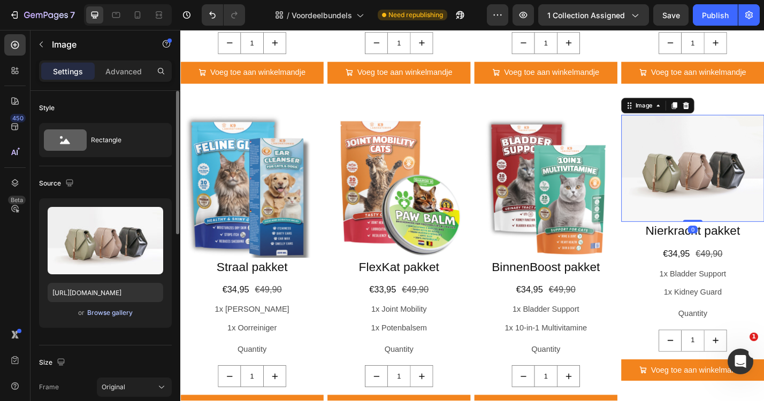
click at [106, 315] on div "Browse gallery" at bounding box center [109, 313] width 45 height 10
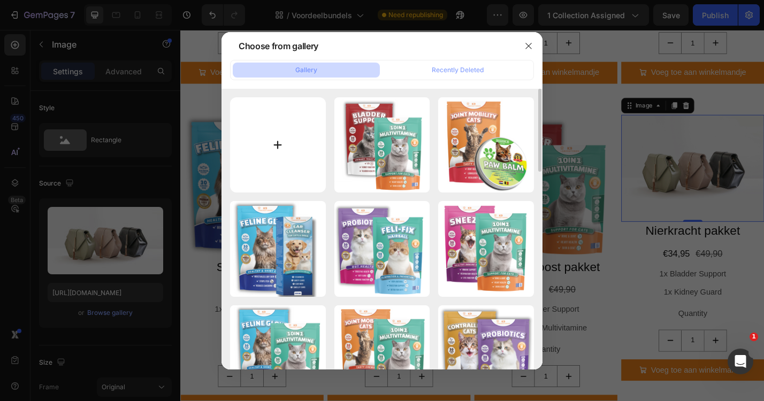
click at [267, 139] on input "file" at bounding box center [278, 145] width 96 height 96
type input "C:\fakepath\nierkracht.png"
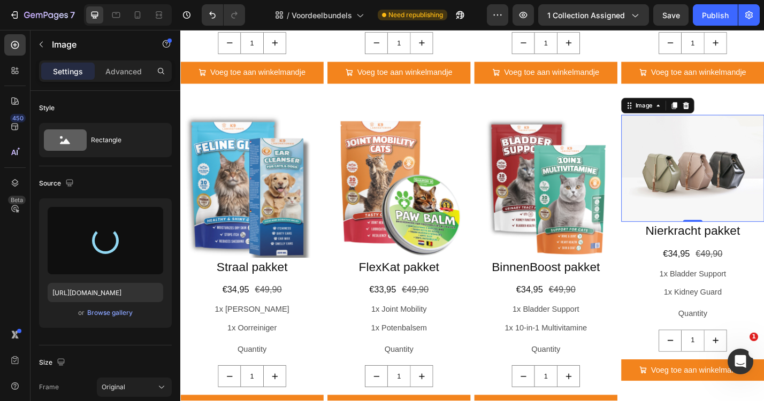
type input "[URL][DOMAIN_NAME]"
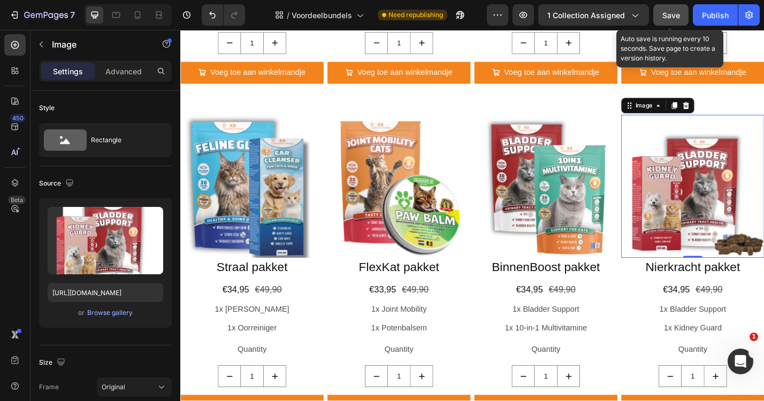
click at [673, 11] on span "Save" at bounding box center [671, 15] width 18 height 9
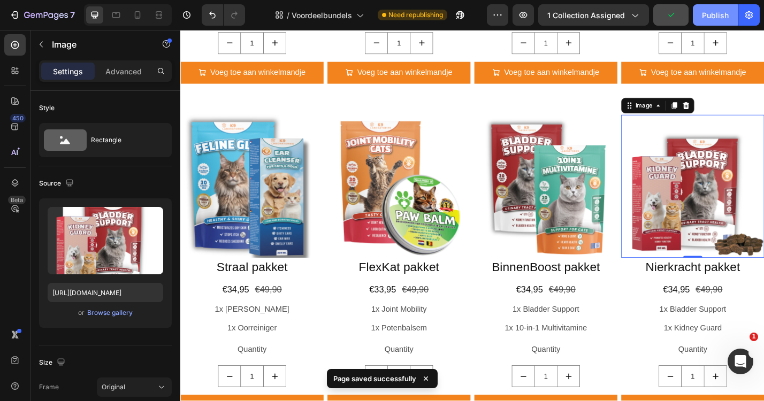
click at [729, 9] on button "Publish" at bounding box center [715, 14] width 45 height 21
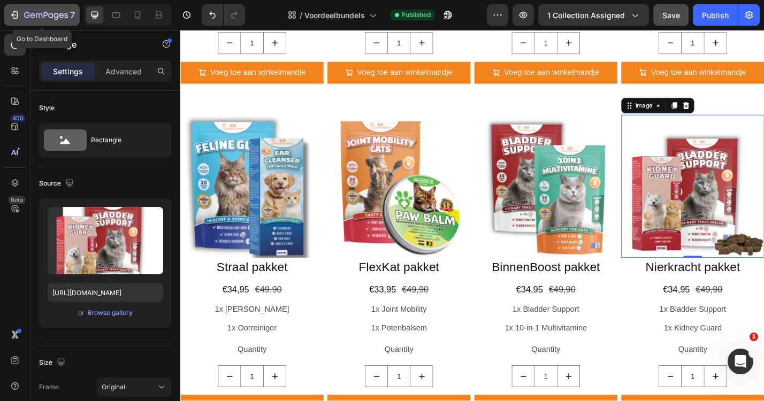
click at [18, 15] on icon "button" at bounding box center [14, 15] width 11 height 11
